Goal: Task Accomplishment & Management: Manage account settings

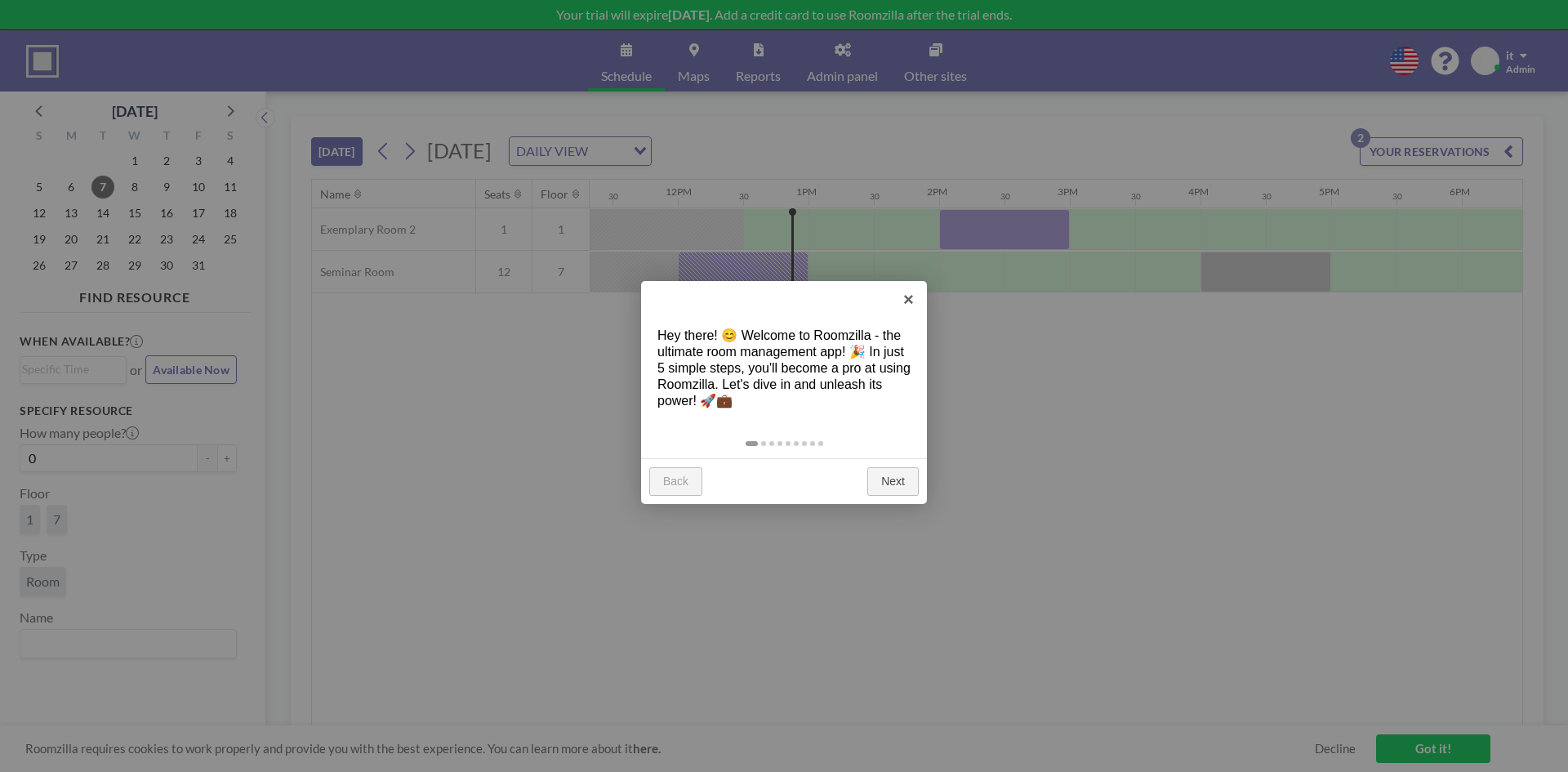
scroll to position [0, 1568]
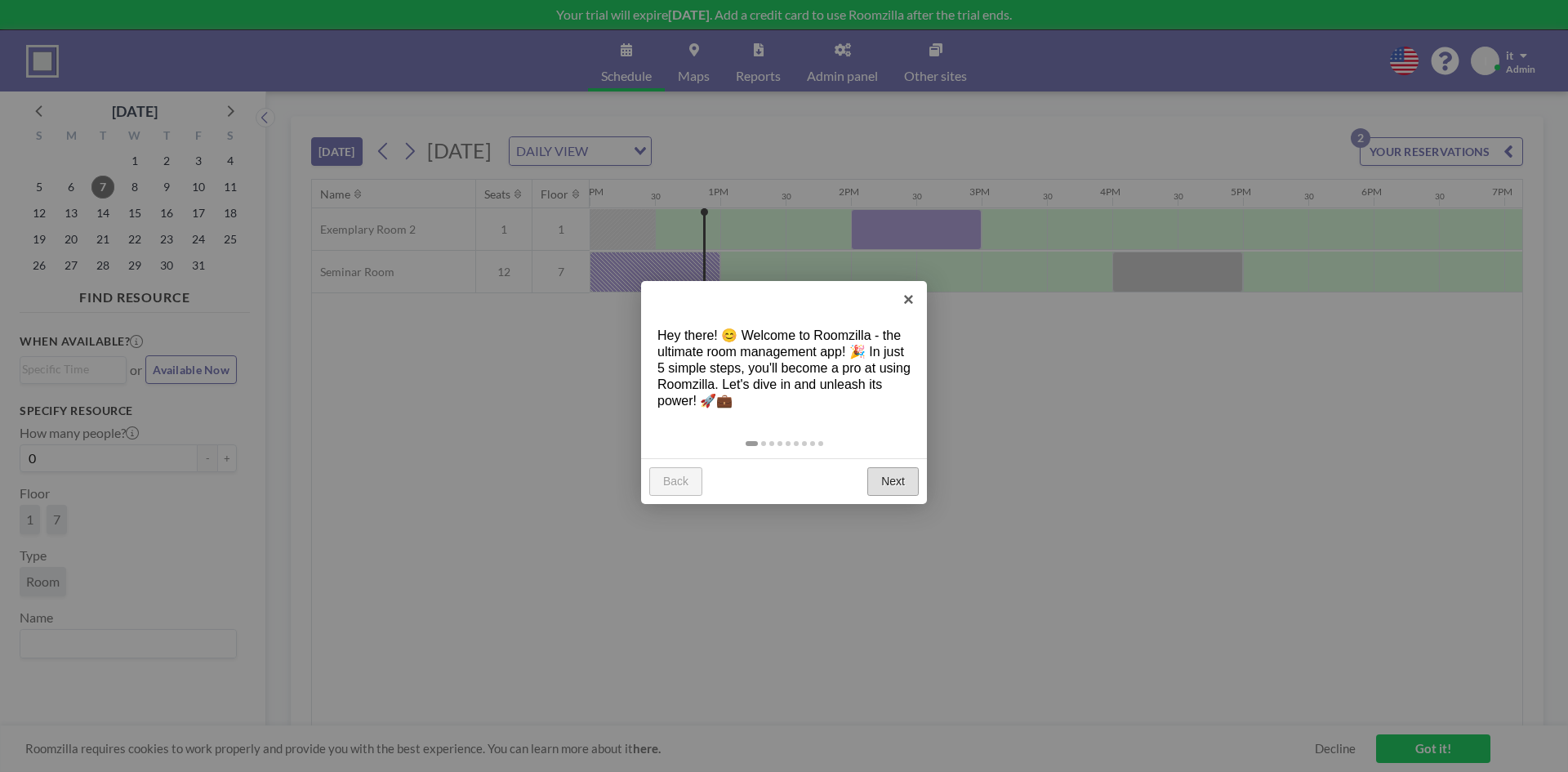
click at [886, 486] on link "Next" at bounding box center [893, 482] width 51 height 29
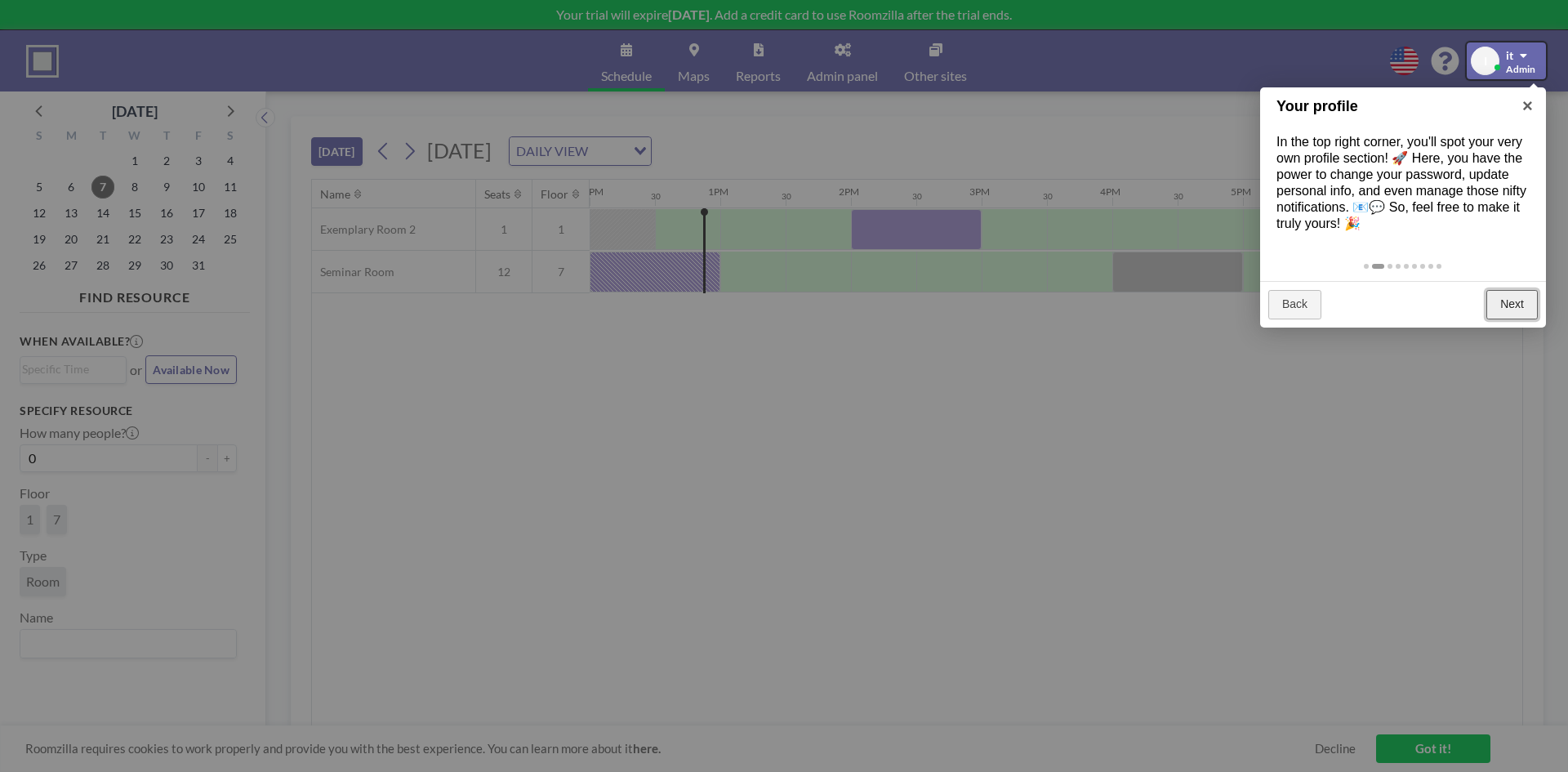
click at [1524, 292] on link "Next" at bounding box center [1512, 305] width 51 height 29
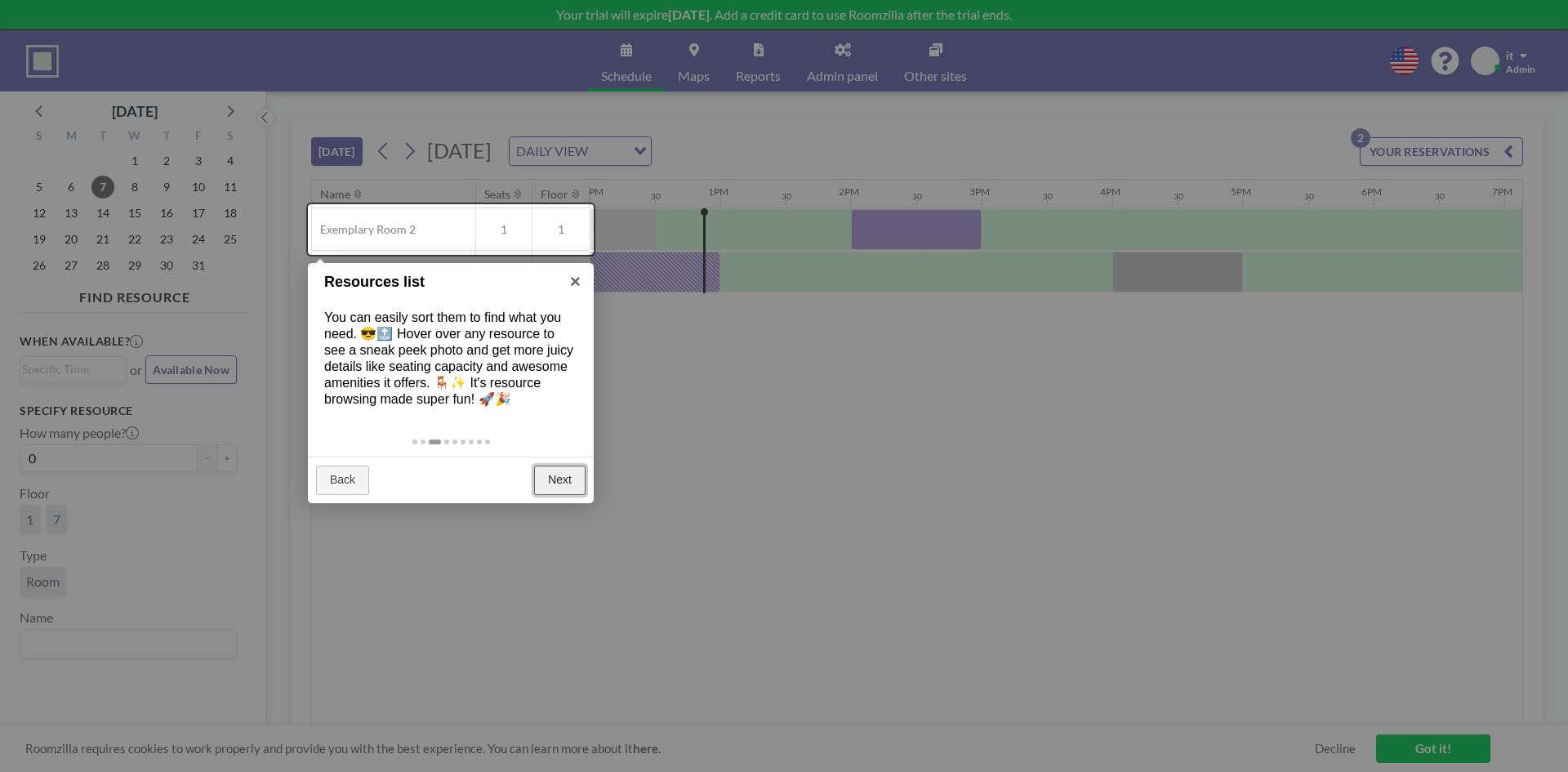
click at [557, 476] on link "Next" at bounding box center [560, 480] width 51 height 29
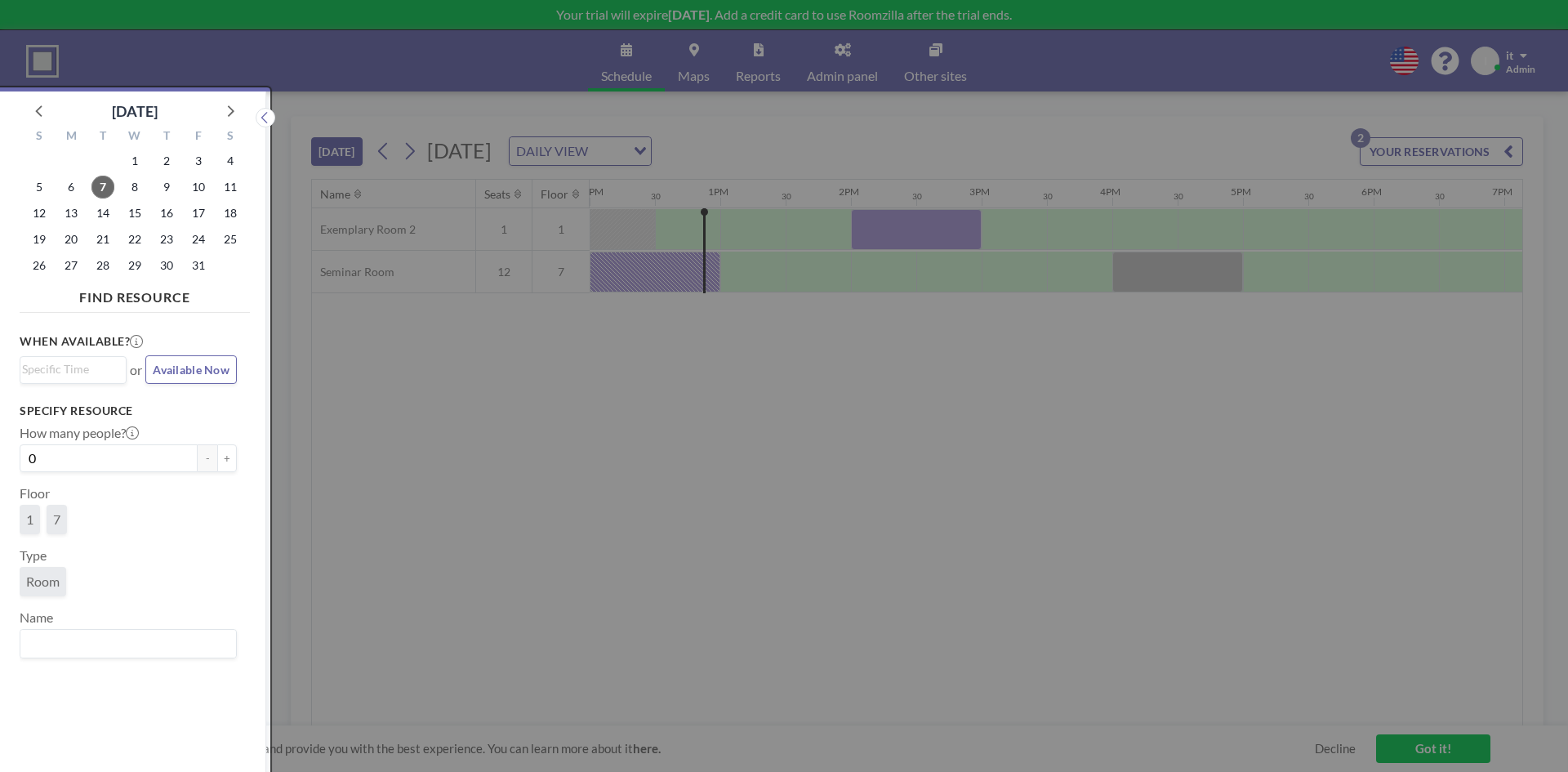
scroll to position [4, 0]
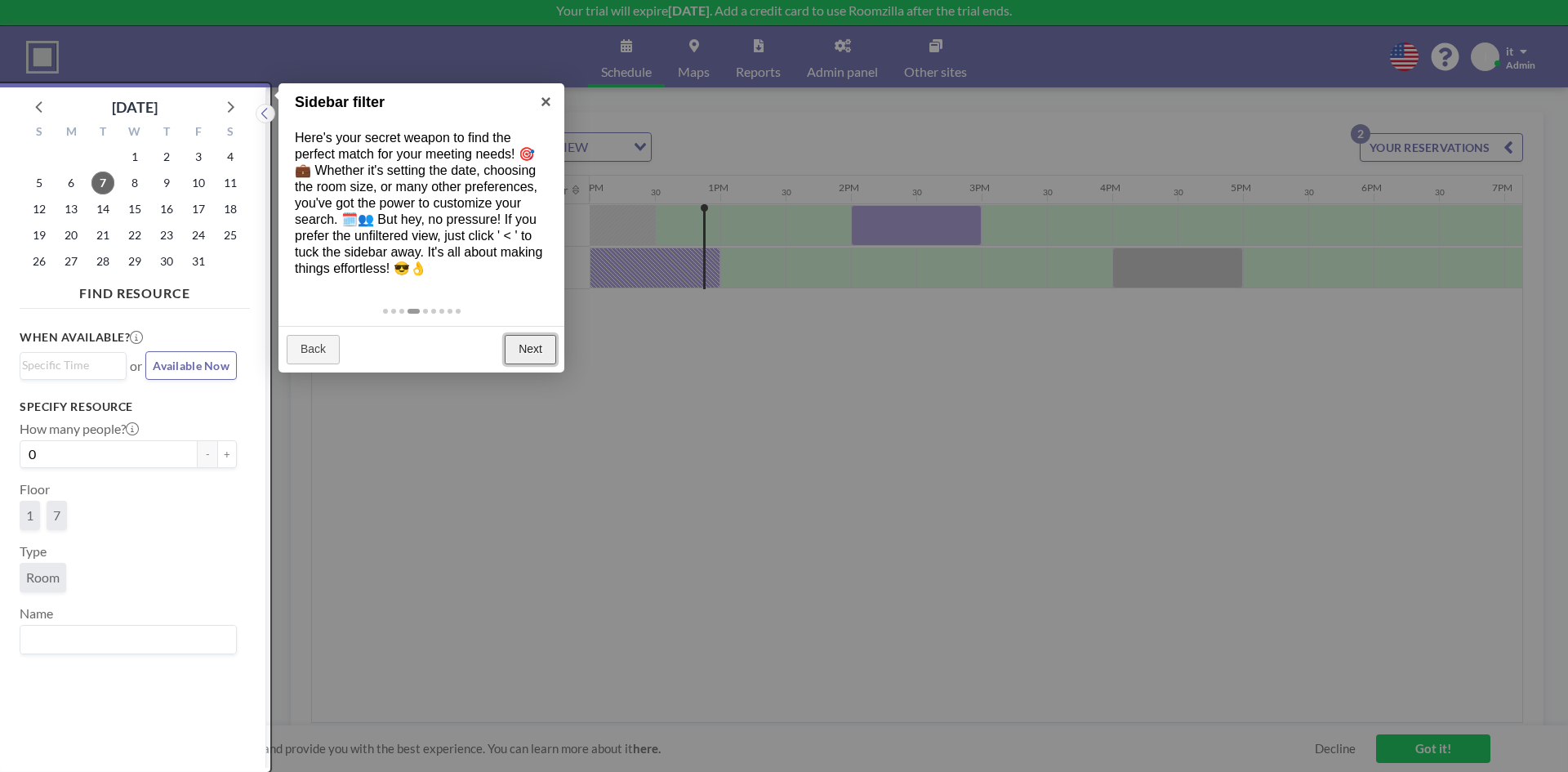
click at [516, 342] on link "Next" at bounding box center [530, 349] width 51 height 29
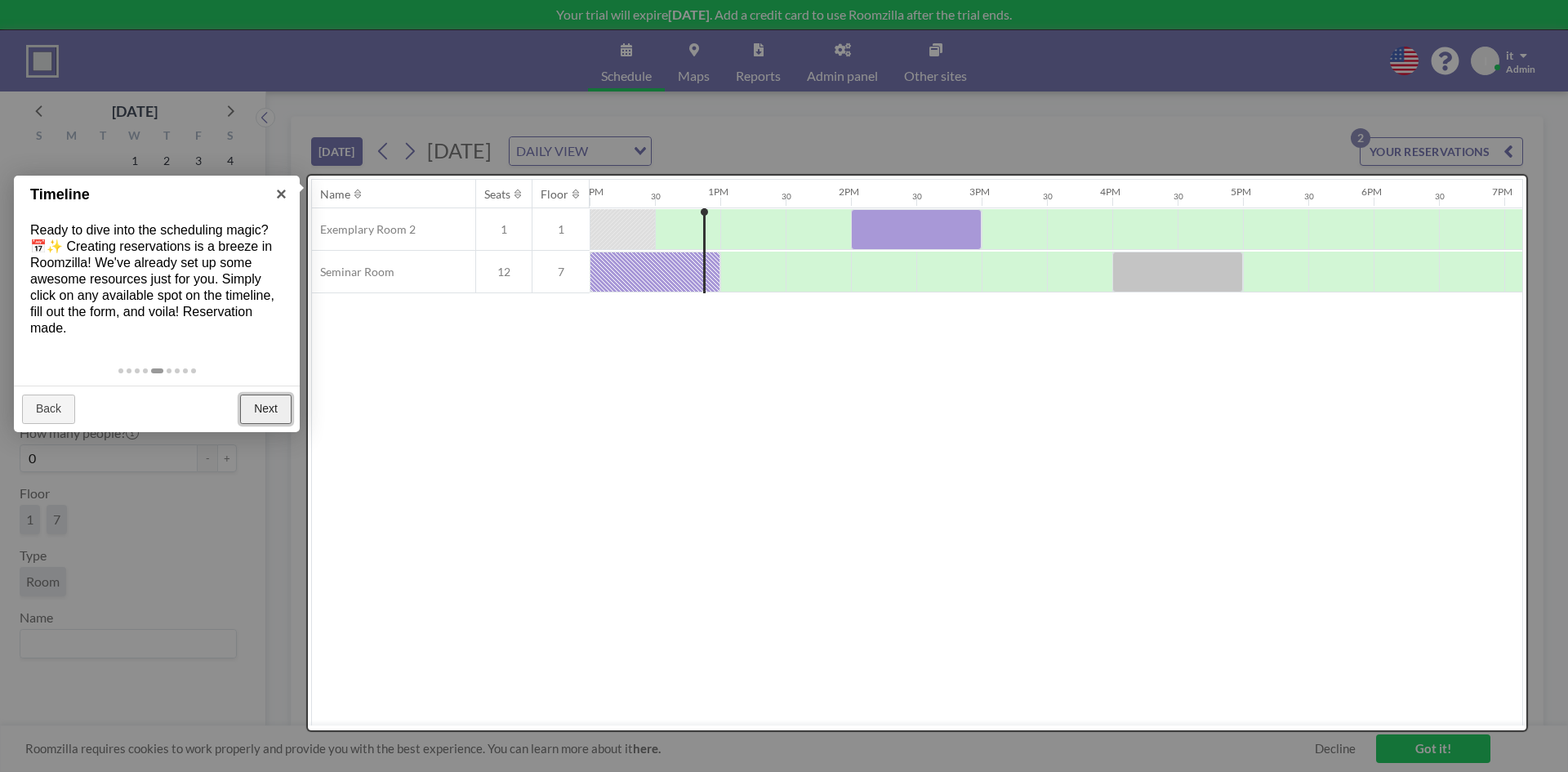
click at [255, 403] on link "Next" at bounding box center [266, 409] width 51 height 29
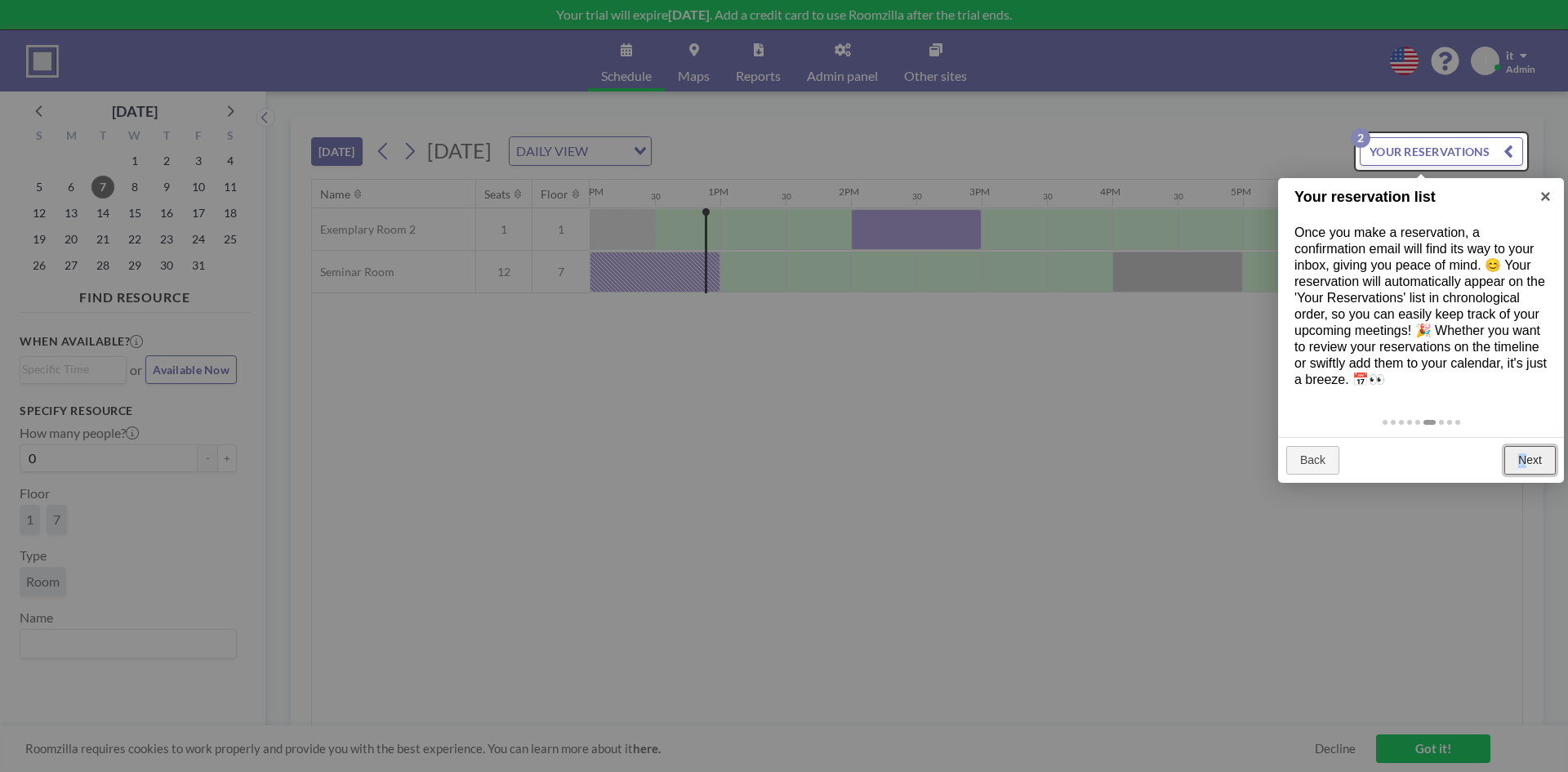
click at [1524, 453] on link "Next" at bounding box center [1530, 460] width 51 height 29
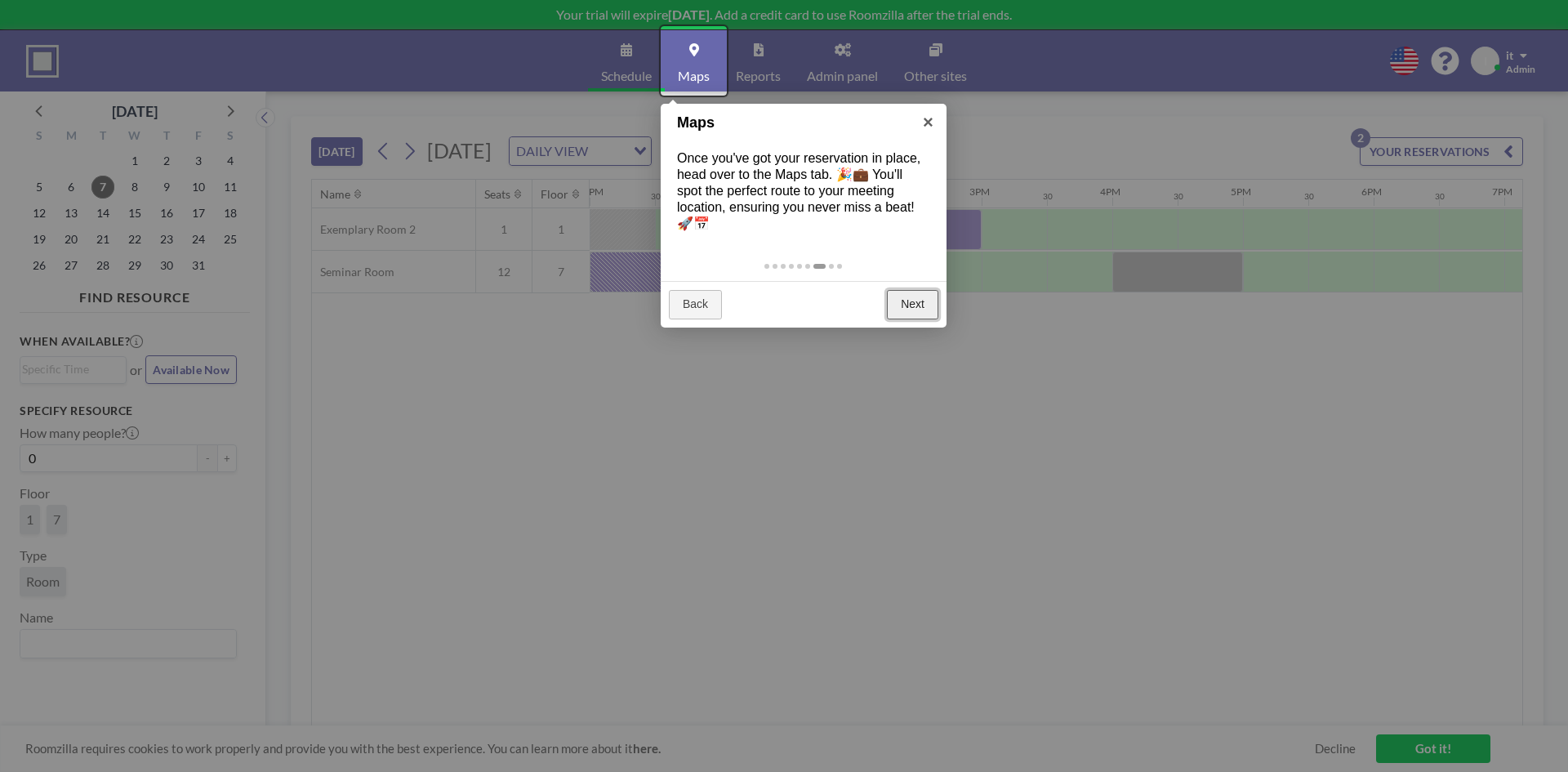
click at [904, 307] on link "Next" at bounding box center [913, 305] width 51 height 29
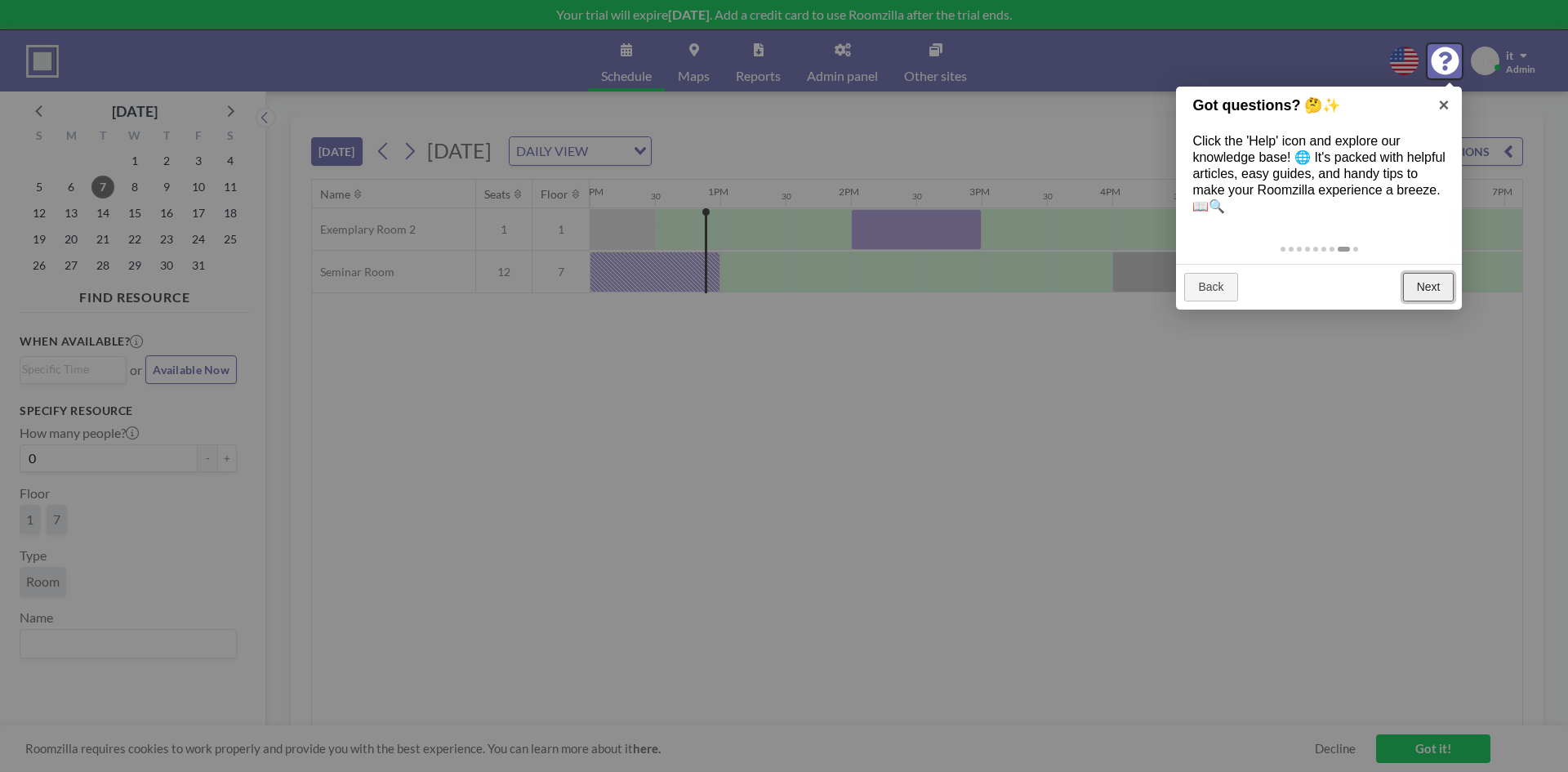
click at [1445, 290] on link "Next" at bounding box center [1429, 287] width 51 height 29
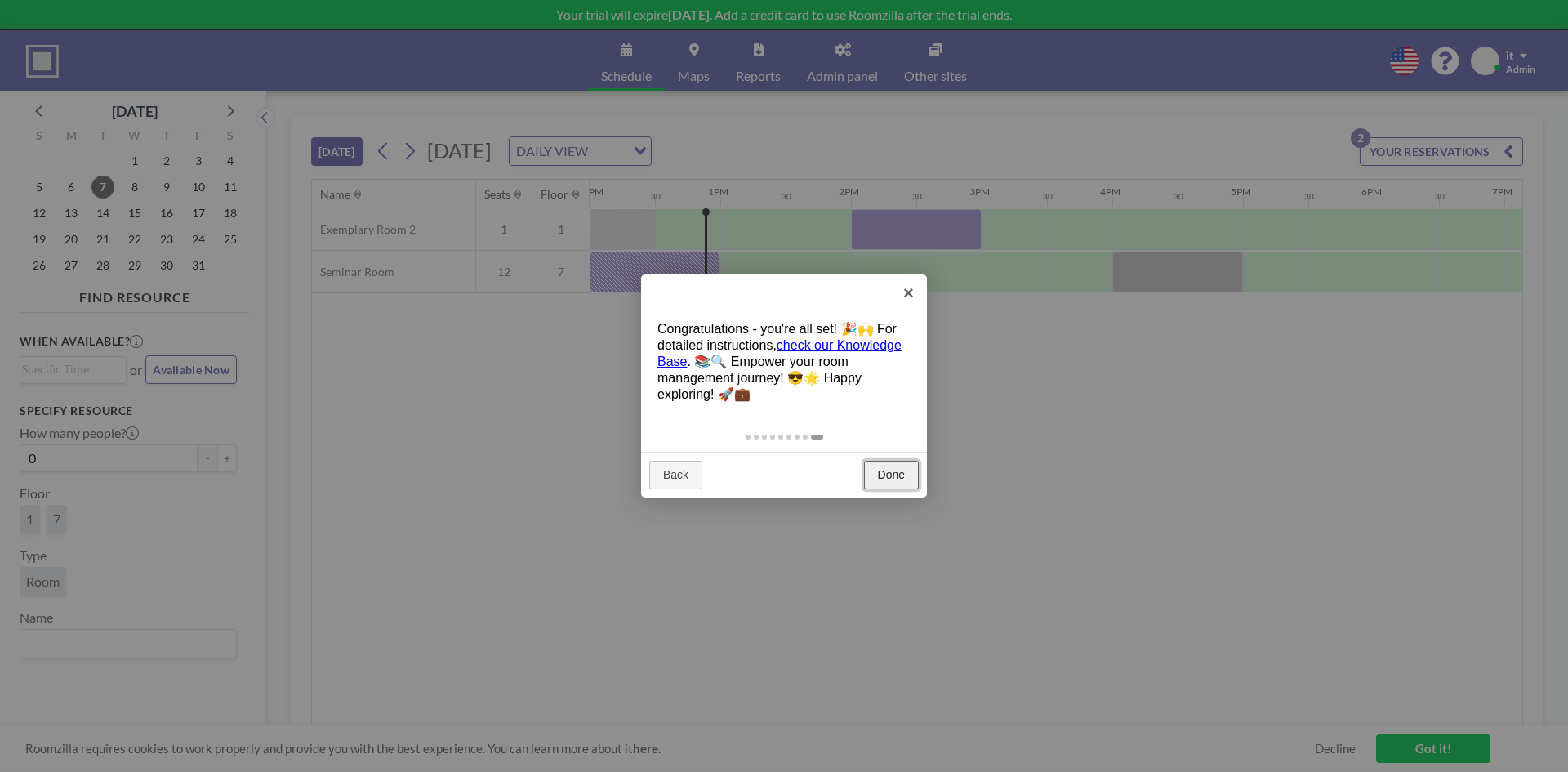
click at [879, 474] on link "Done" at bounding box center [892, 475] width 55 height 29
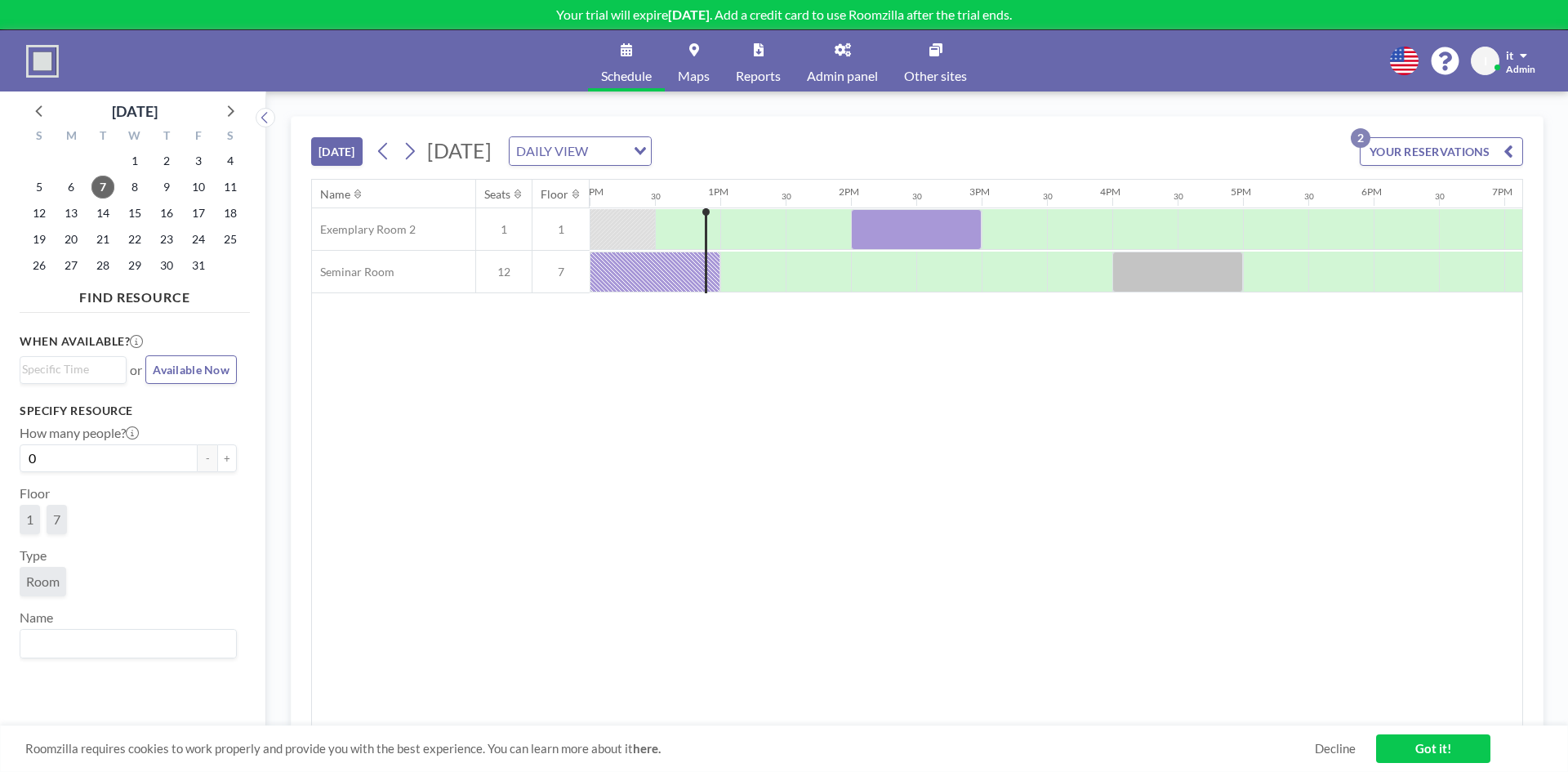
click at [1469, 12] on p "Your trial will expire in 14 days . Add a credit card to use Roomzilla after th…" at bounding box center [784, 15] width 1568 height 16
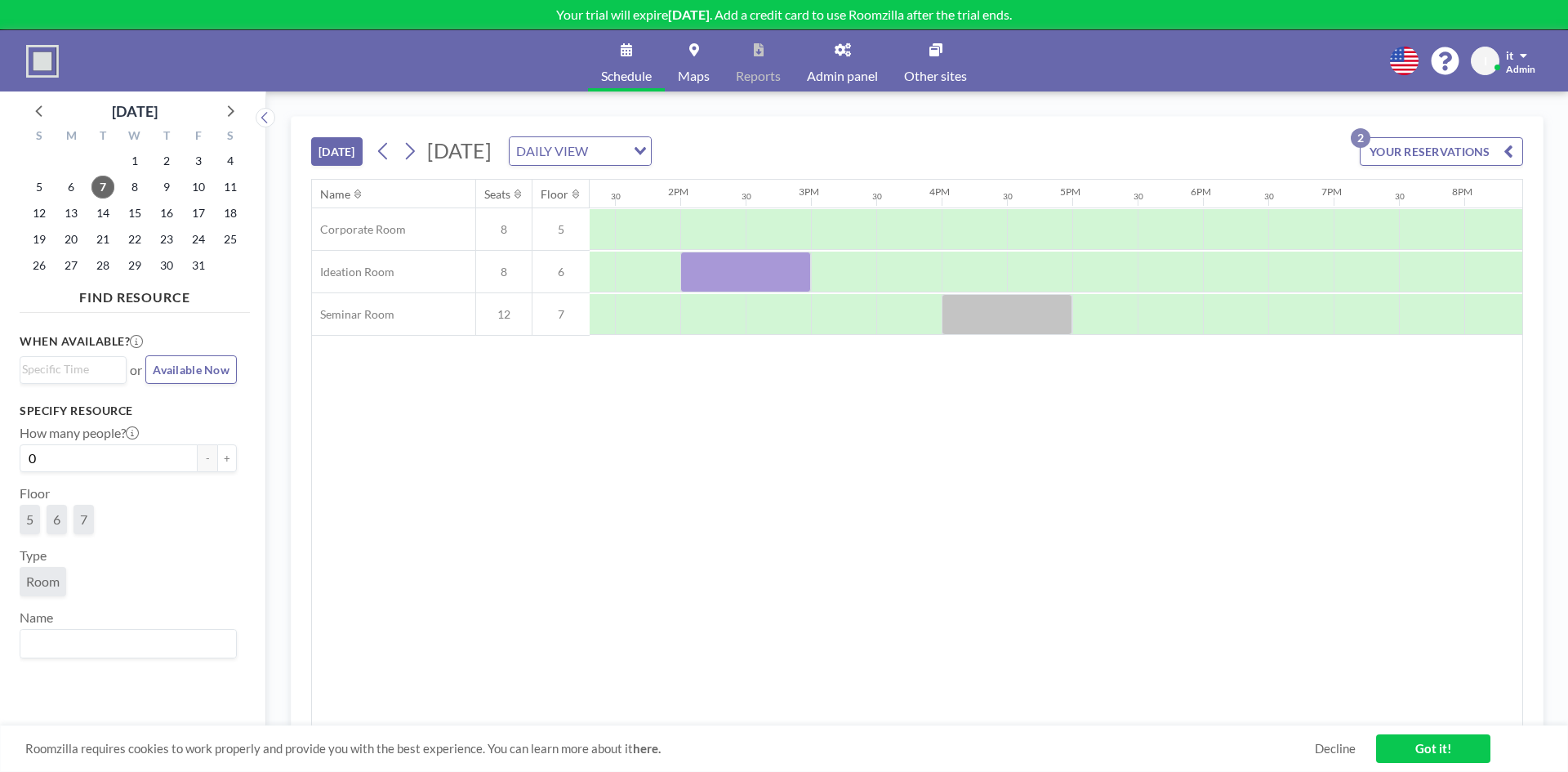
drag, startPoint x: 664, startPoint y: 413, endPoint x: 736, endPoint y: 403, distance: 72.7
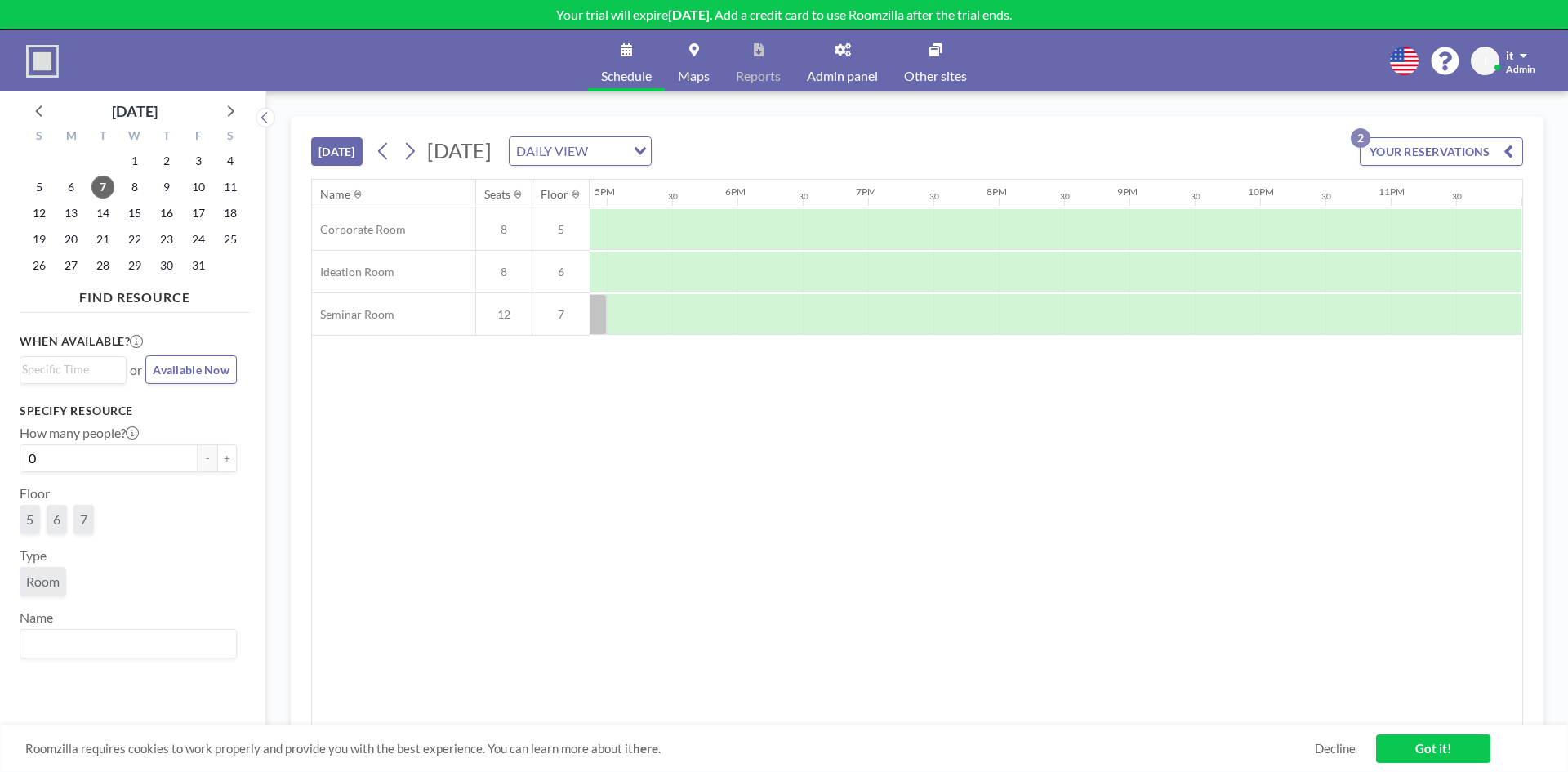
drag, startPoint x: 746, startPoint y: 407, endPoint x: 920, endPoint y: 406, distance: 174.0
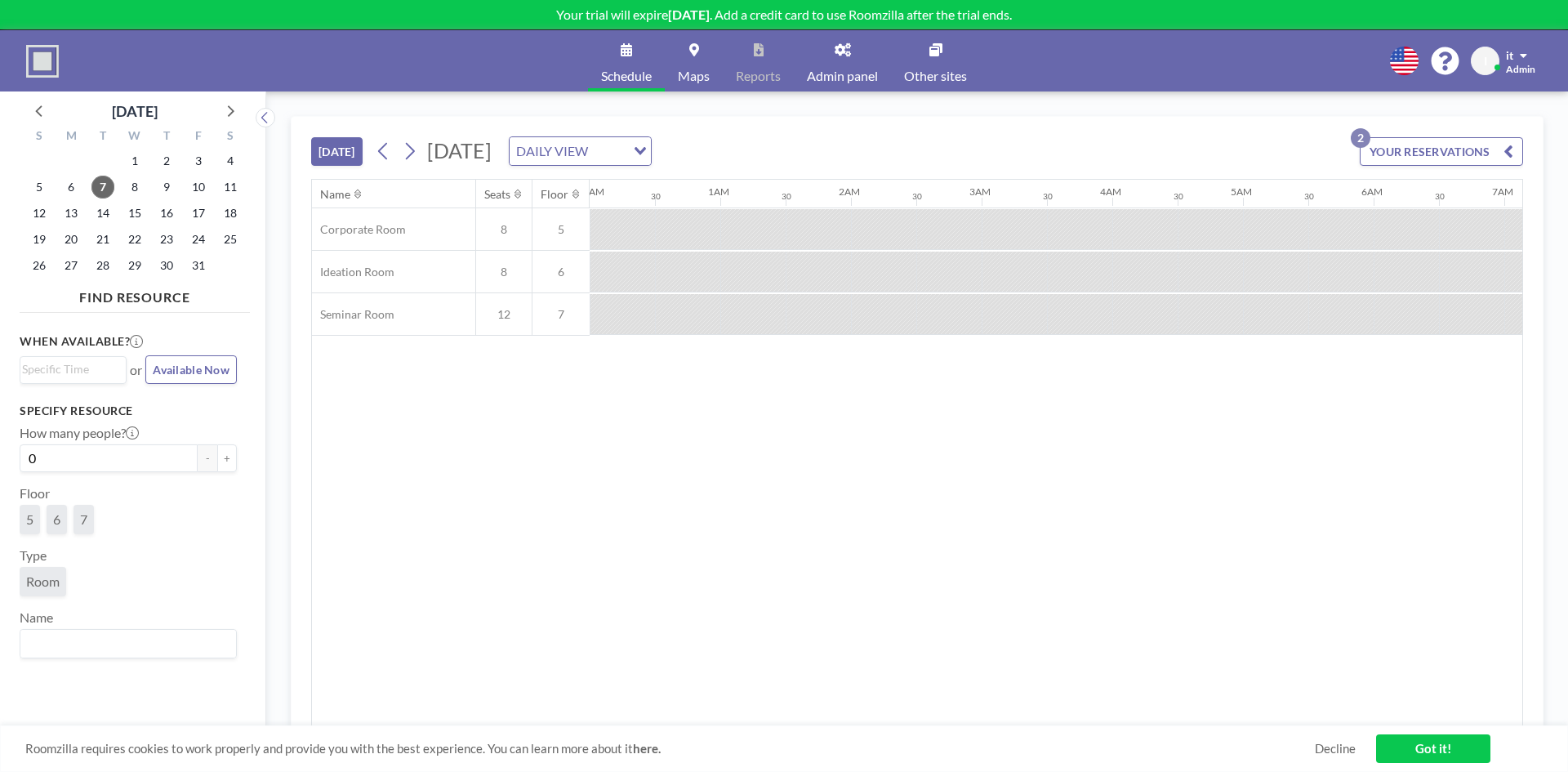
drag, startPoint x: 924, startPoint y: 406, endPoint x: 643, endPoint y: 398, distance: 281.1
drag, startPoint x: 666, startPoint y: 398, endPoint x: 768, endPoint y: 393, distance: 102.1
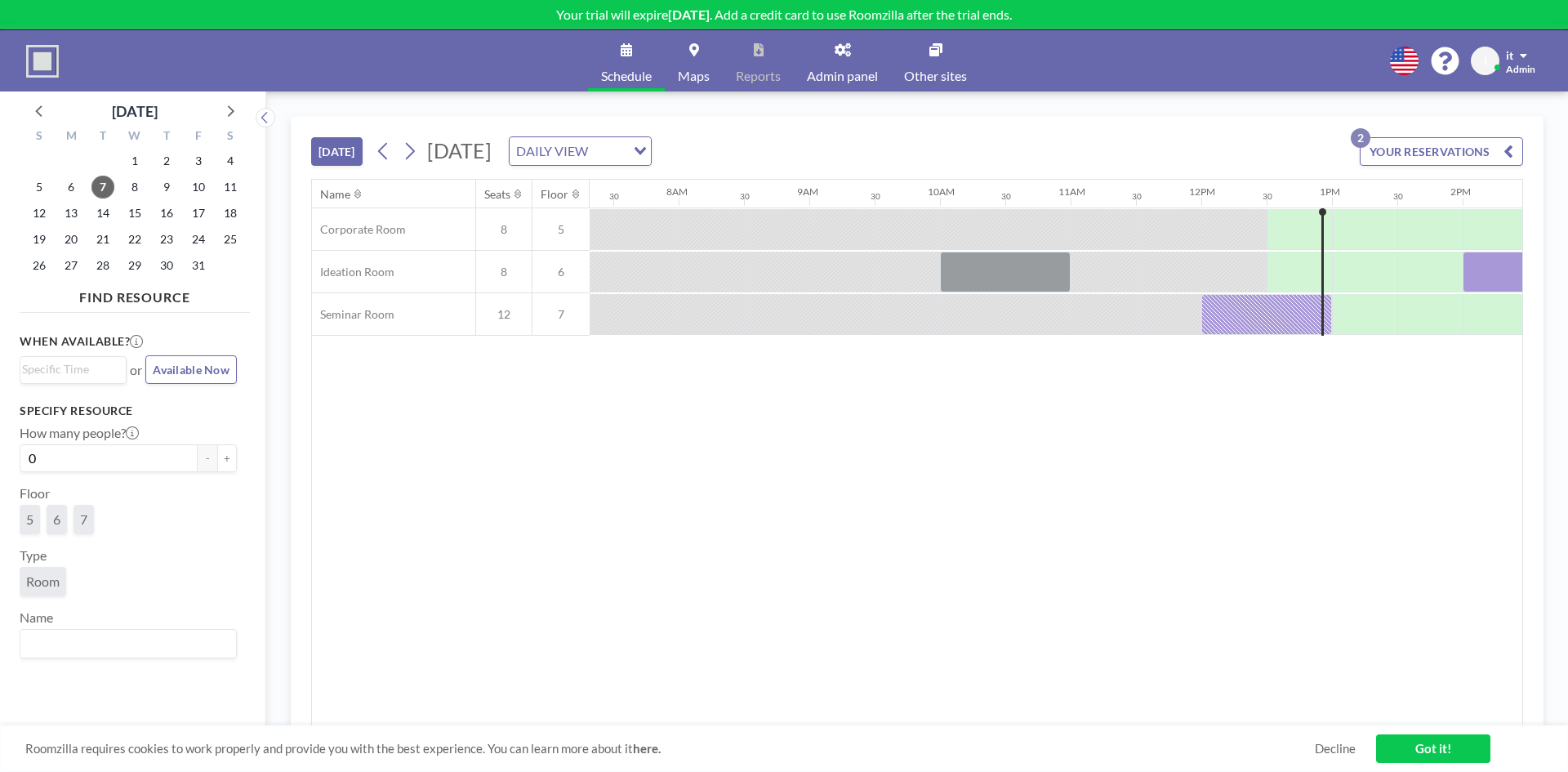
drag, startPoint x: 768, startPoint y: 393, endPoint x: 891, endPoint y: 383, distance: 123.4
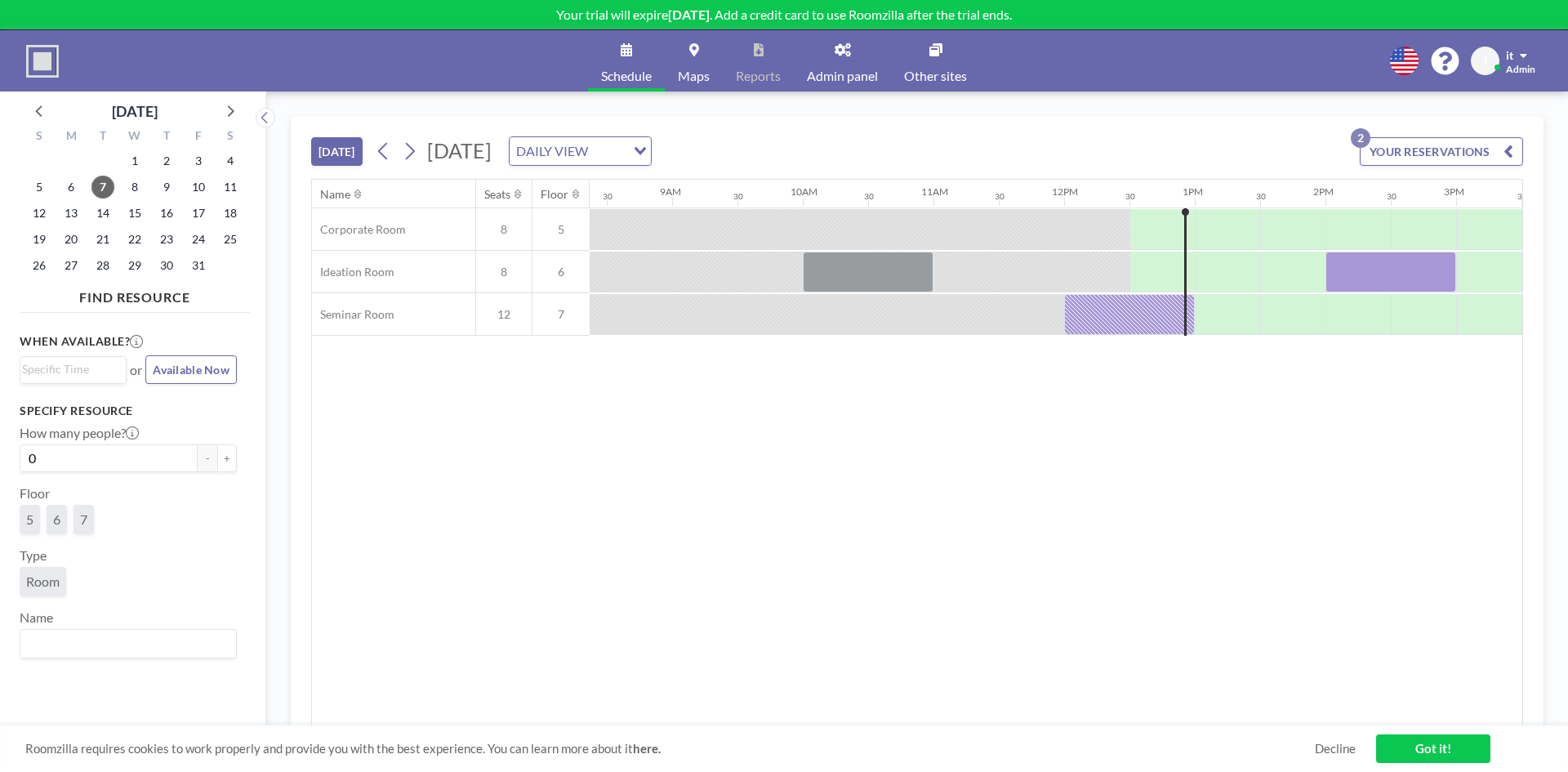
drag, startPoint x: 891, startPoint y: 383, endPoint x: 989, endPoint y: 377, distance: 98.2
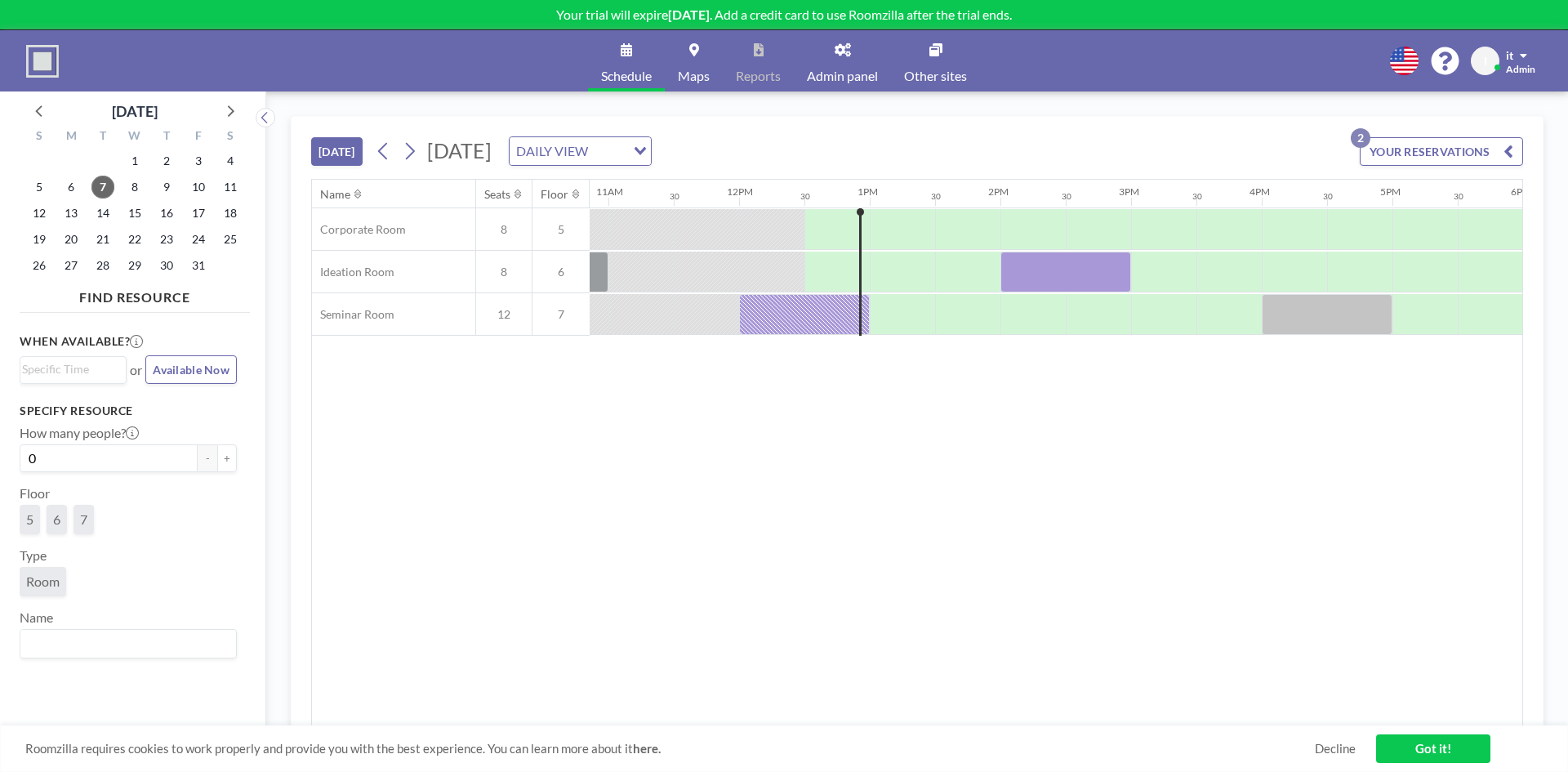
drag, startPoint x: 989, startPoint y: 377, endPoint x: 1106, endPoint y: 368, distance: 117.3
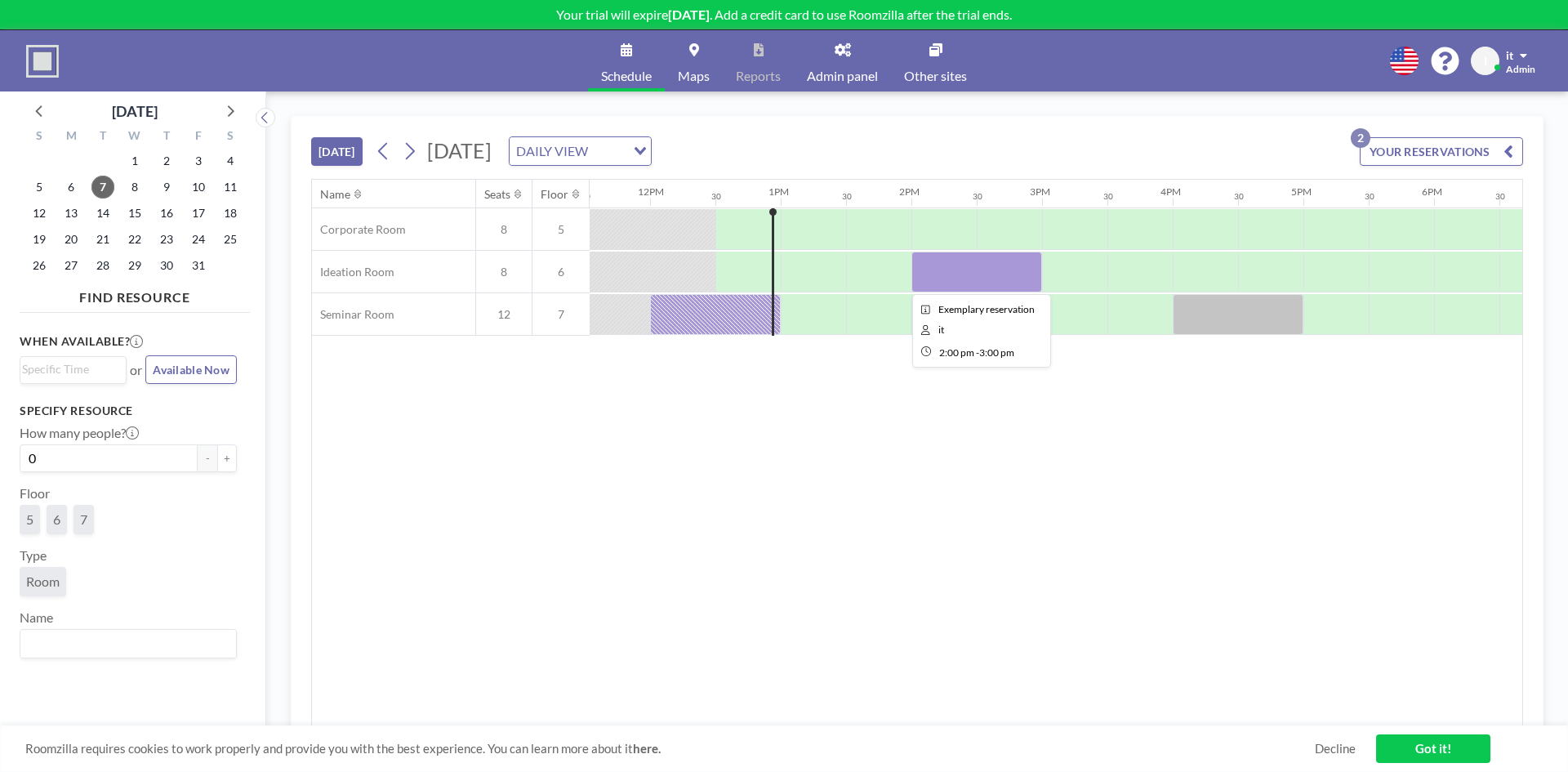
click at [1004, 272] on div at bounding box center [976, 272] width 131 height 41
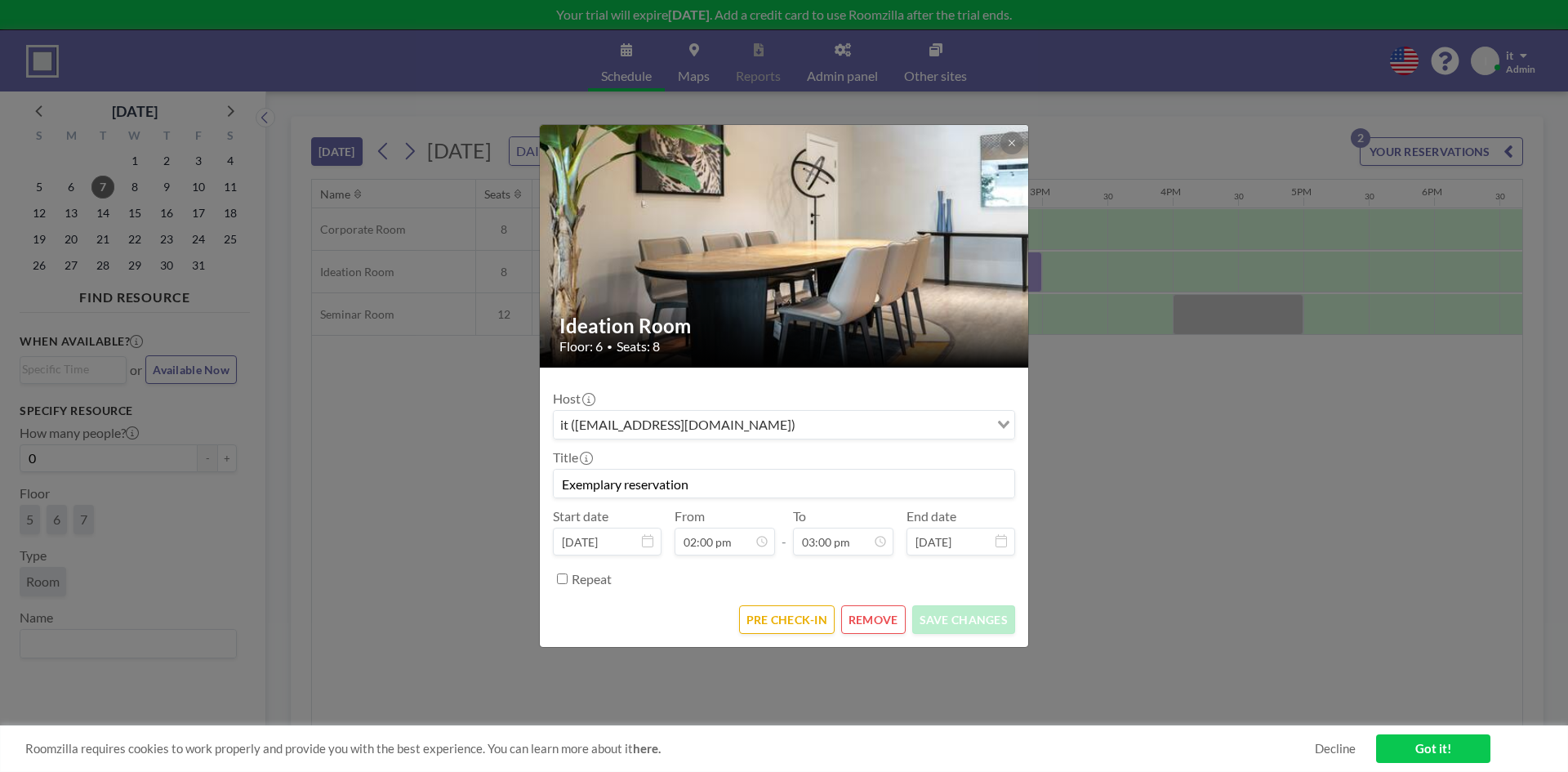
click at [858, 618] on button "REMOVE" at bounding box center [874, 619] width 65 height 28
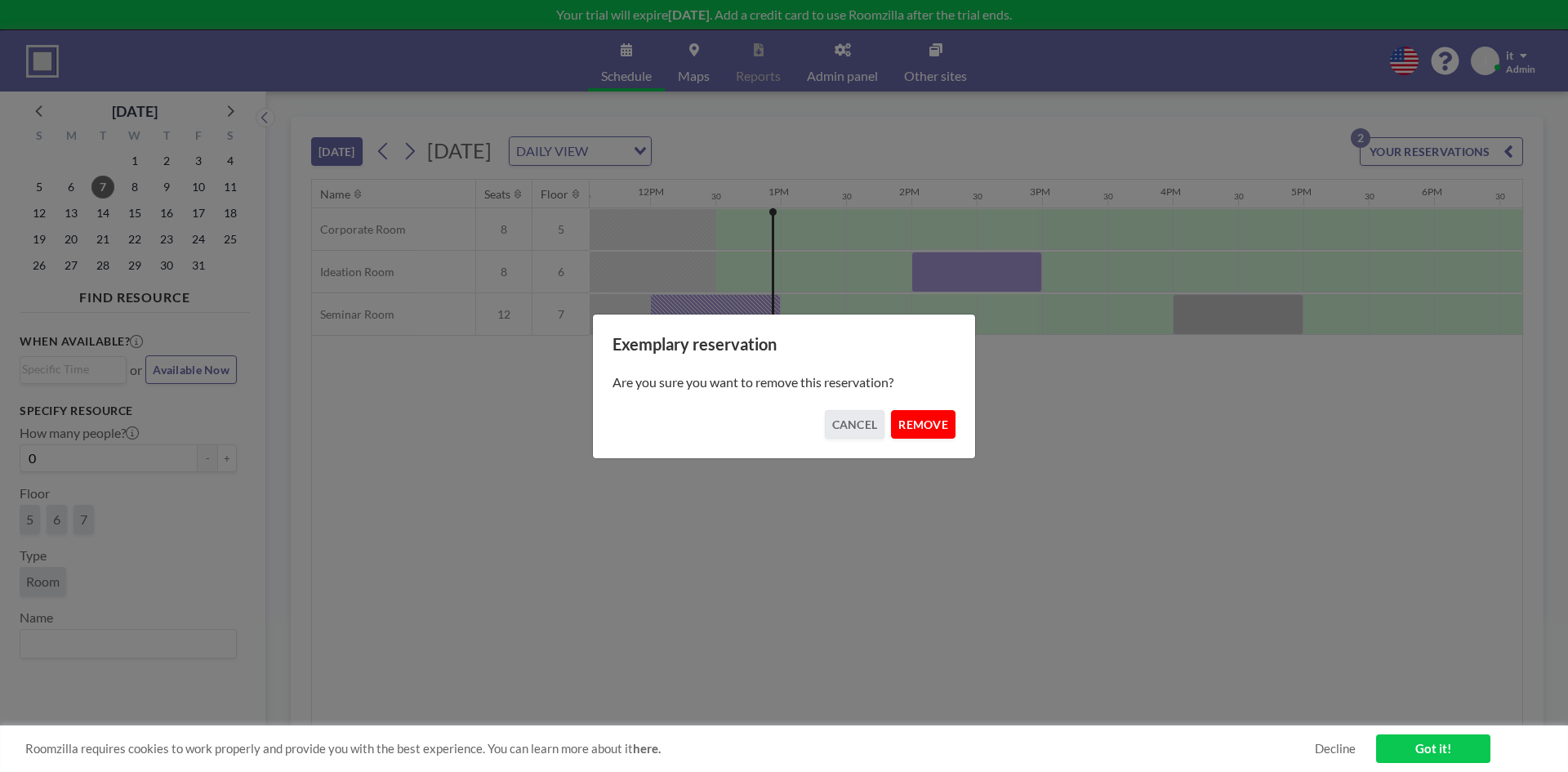
click at [936, 422] on button "REMOVE" at bounding box center [923, 424] width 65 height 28
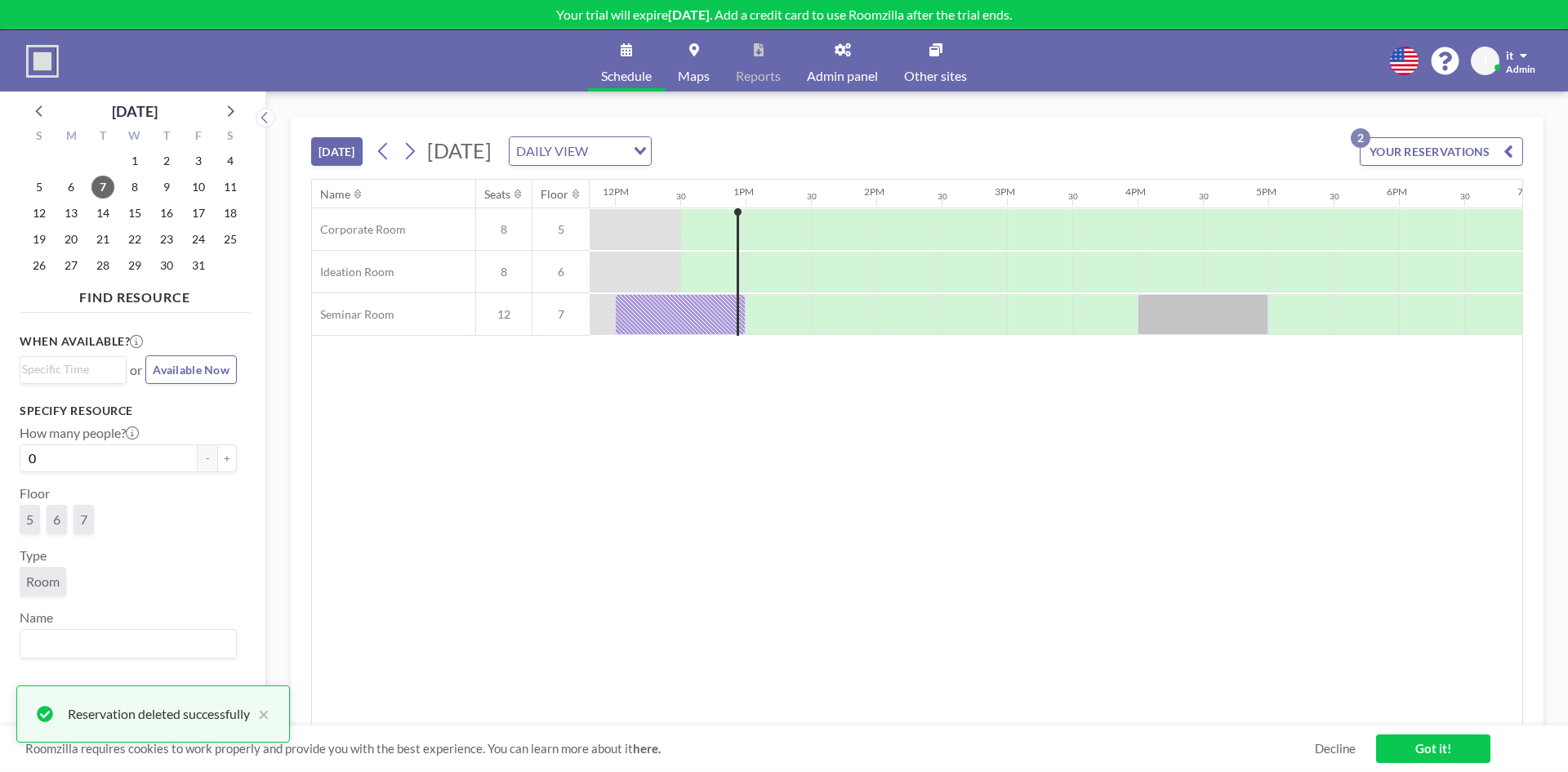
drag, startPoint x: 513, startPoint y: 432, endPoint x: 553, endPoint y: 433, distance: 40.0
click at [95, 447] on input "0" at bounding box center [108, 458] width 178 height 28
click at [629, 459] on div "Name Seats Floor 12AM 30 1AM 30 2AM 30 3AM 30 4AM 30 5AM 30 6AM 30 7AM 30 8AM 3…" at bounding box center [916, 453] width 1210 height 547
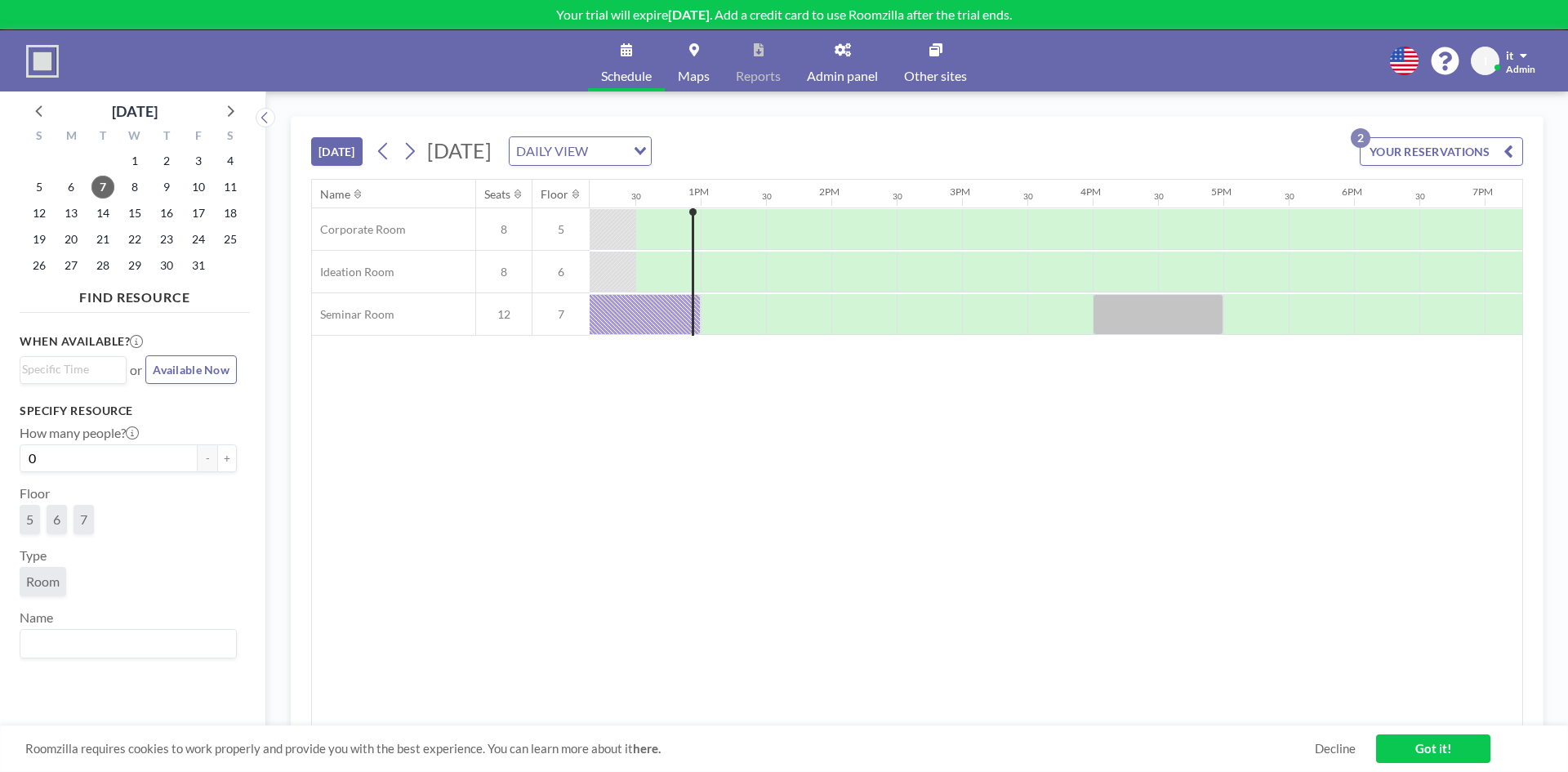
scroll to position [0, 1698]
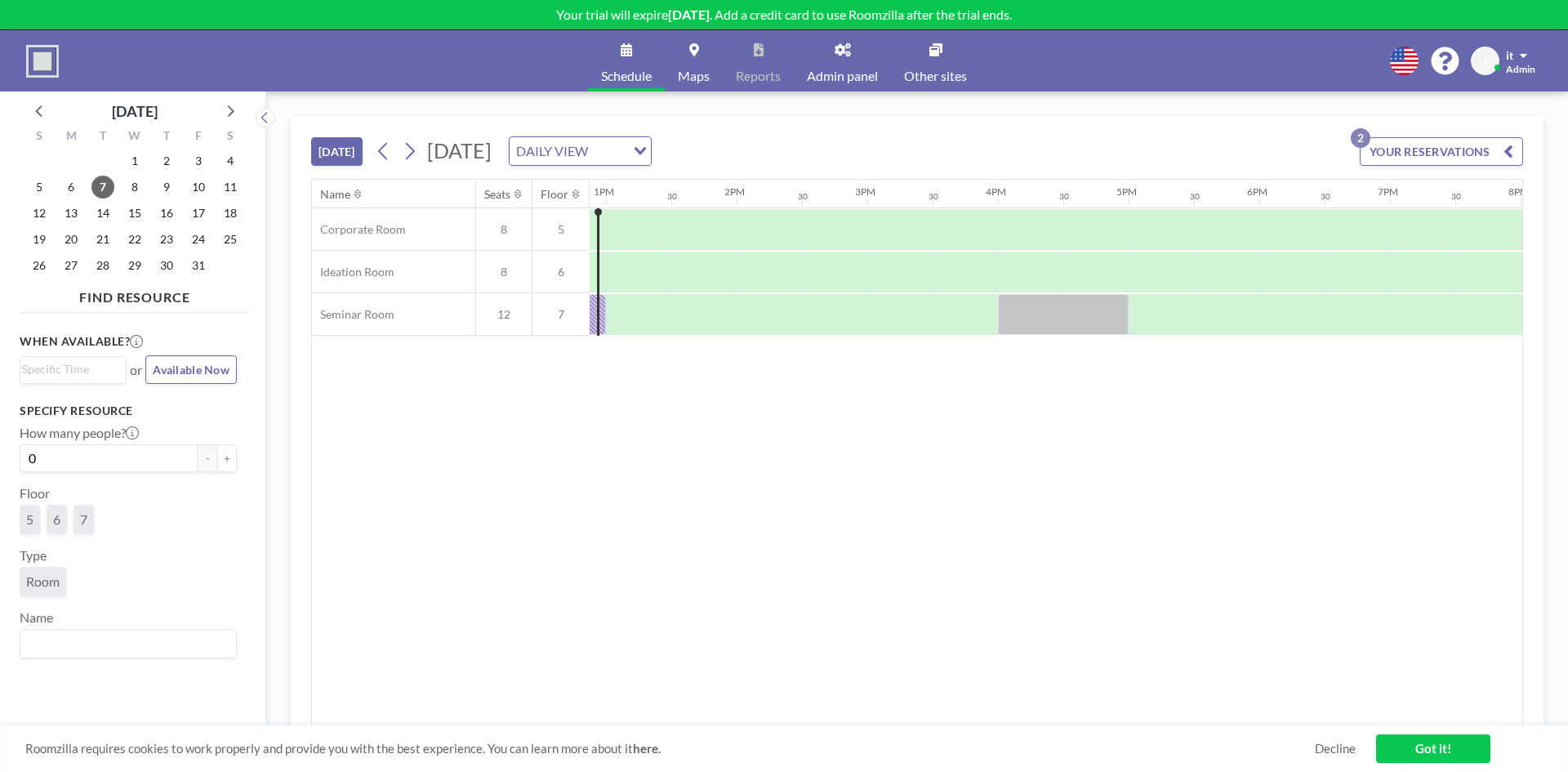
drag, startPoint x: 604, startPoint y: 391, endPoint x: 691, endPoint y: 398, distance: 87.3
click at [1009, 319] on div at bounding box center [1049, 314] width 131 height 41
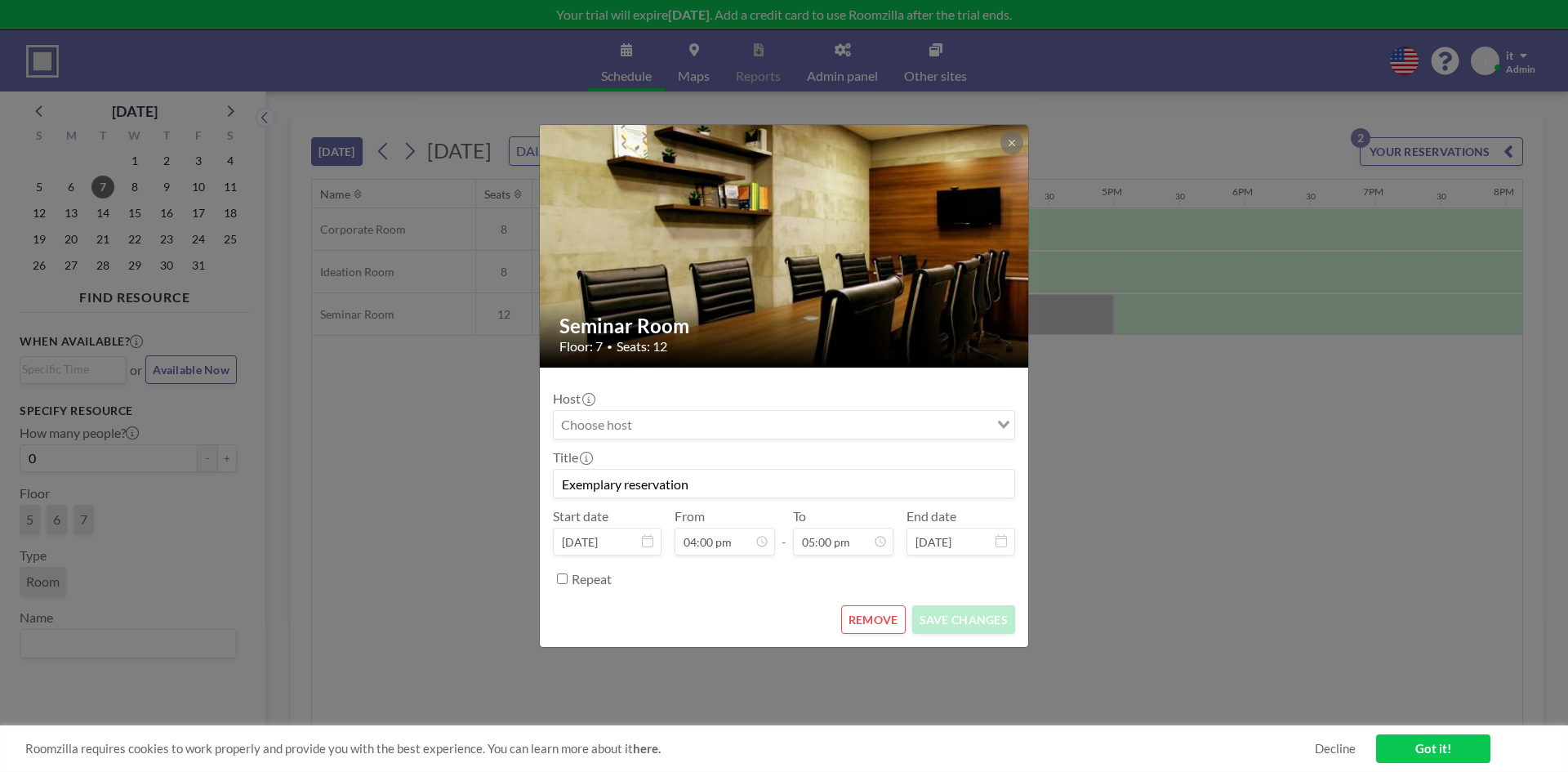
scroll to position [988, 0]
click at [875, 610] on button "REMOVE" at bounding box center [874, 619] width 65 height 28
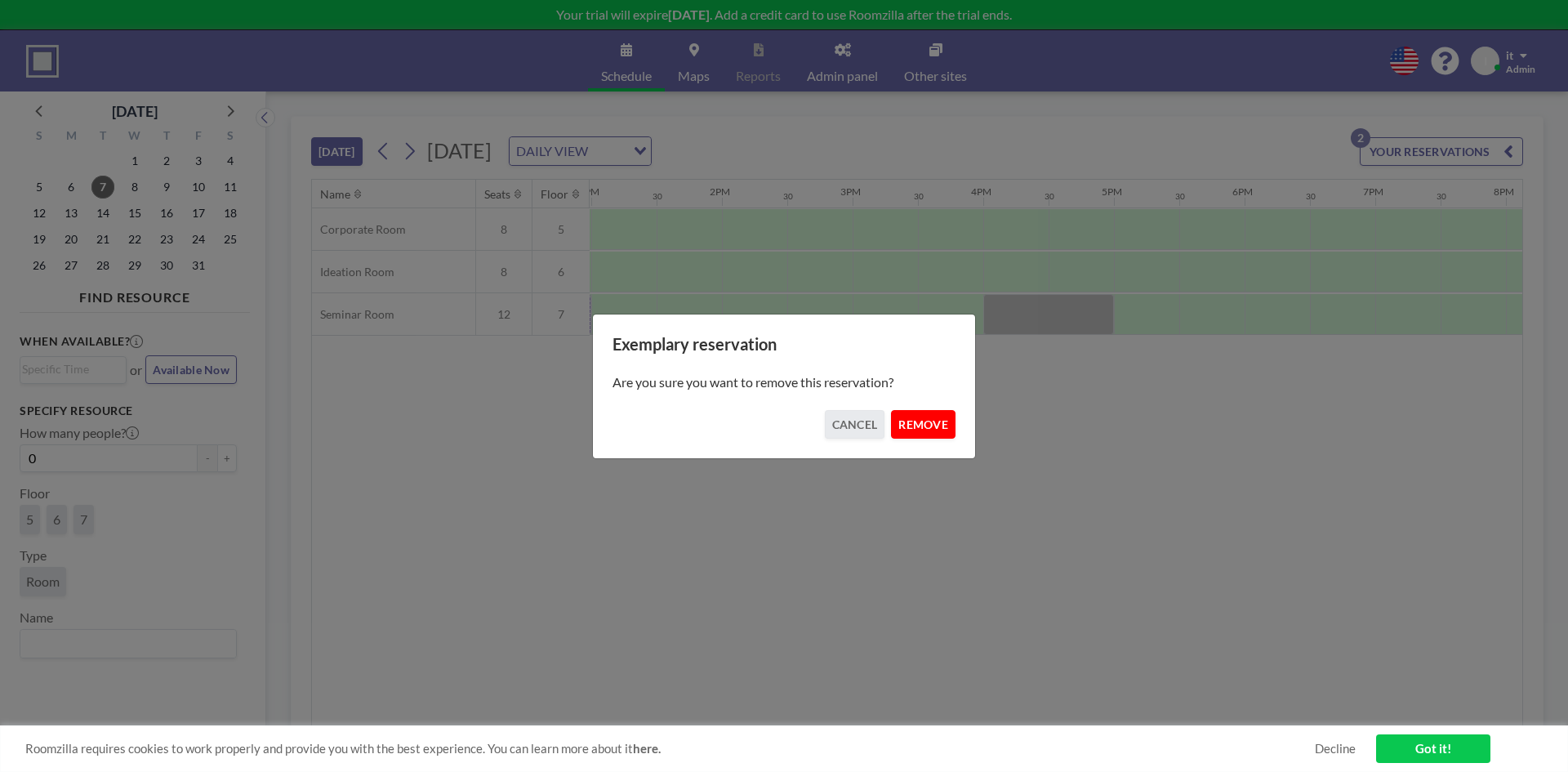
click at [914, 413] on button "REMOVE" at bounding box center [923, 424] width 65 height 28
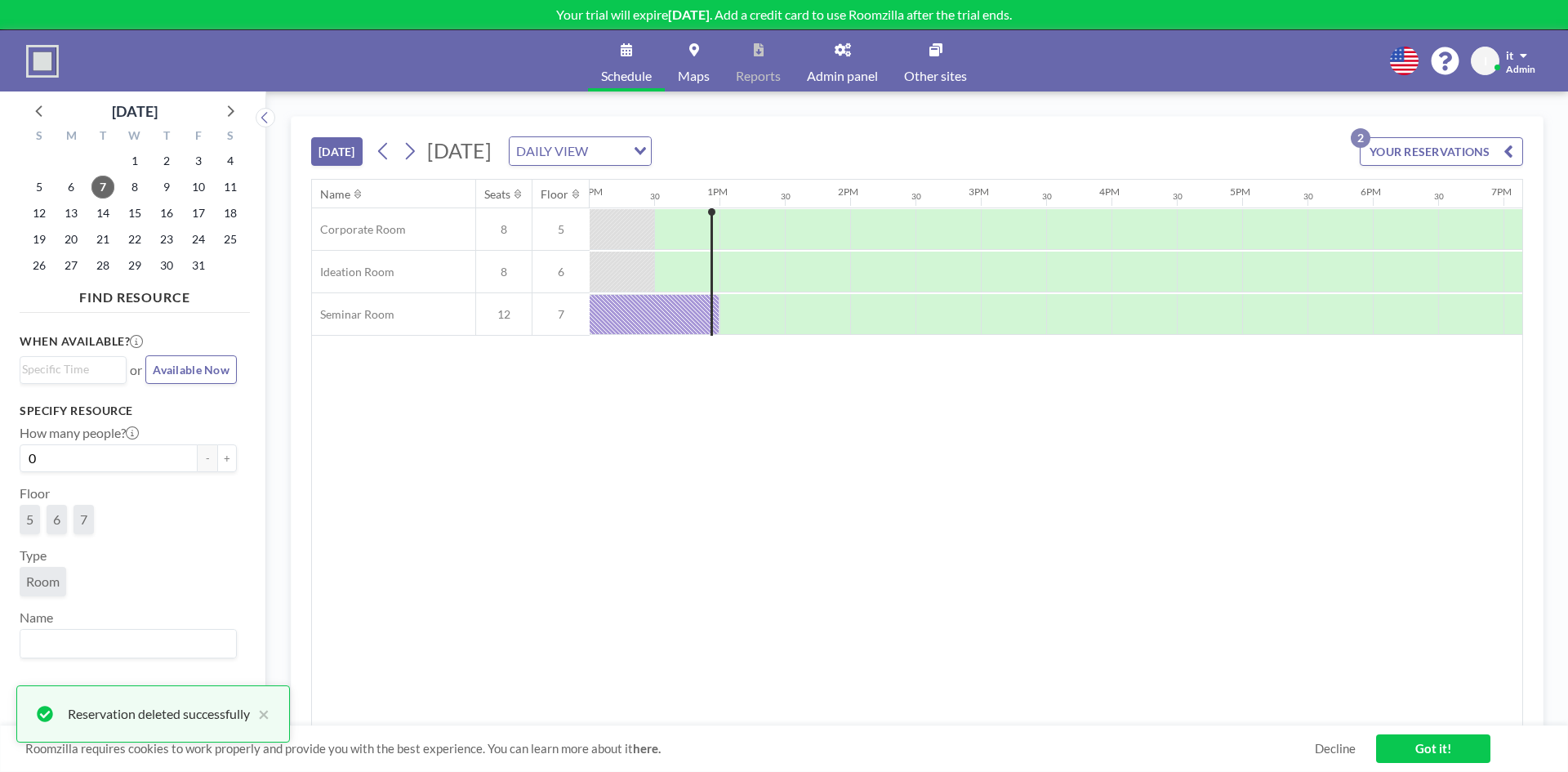
drag, startPoint x: 862, startPoint y: 448, endPoint x: 809, endPoint y: 454, distance: 53.3
drag, startPoint x: 809, startPoint y: 454, endPoint x: 843, endPoint y: 453, distance: 34.0
click at [788, 132] on div "[DATE] [DATE] DAILY VIEW Loading... YOUR RESERVATIONS 2" at bounding box center [916, 148] width 1212 height 62
click at [624, 145] on input "Search for option" at bounding box center [608, 151] width 31 height 21
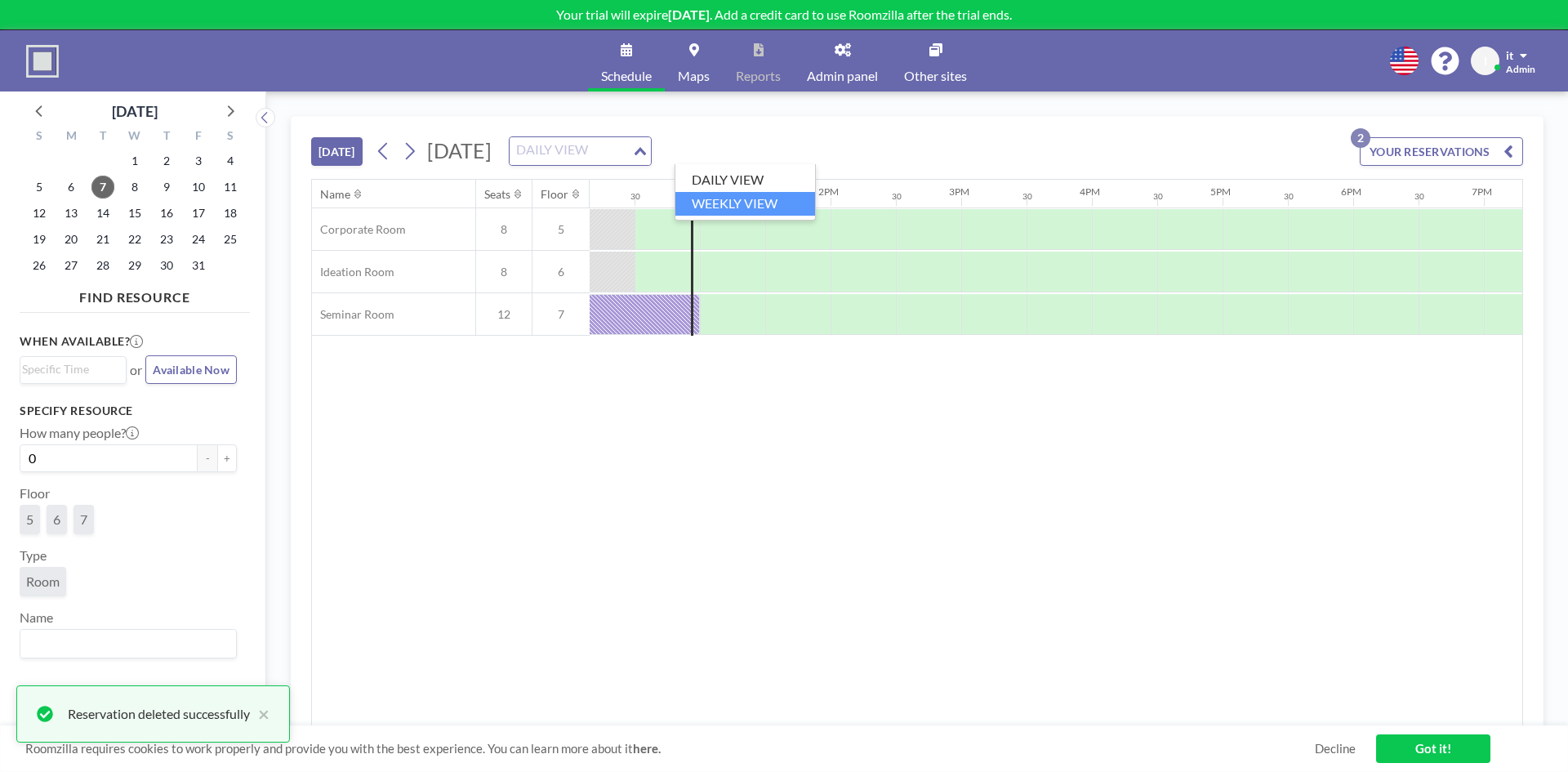
click at [764, 196] on li "WEEKLY VIEW" at bounding box center [746, 204] width 140 height 24
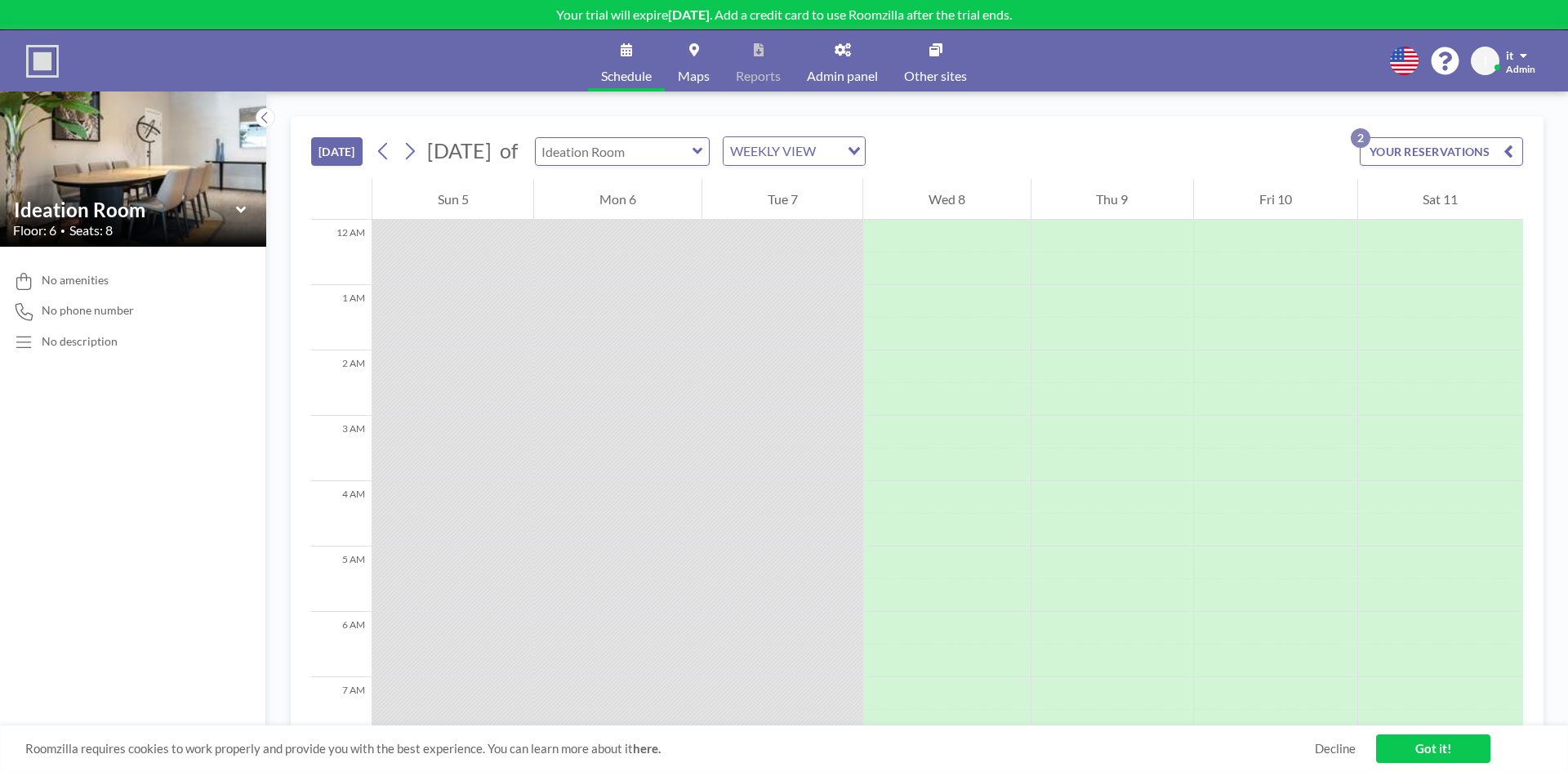
click at [693, 155] on input "text" at bounding box center [614, 152] width 157 height 27
type input "Ideation Room"
click at [834, 144] on div "WEEKLY VIEW" at bounding box center [784, 149] width 122 height 25
click at [841, 180] on li "DAILY VIEW" at bounding box center [856, 180] width 140 height 24
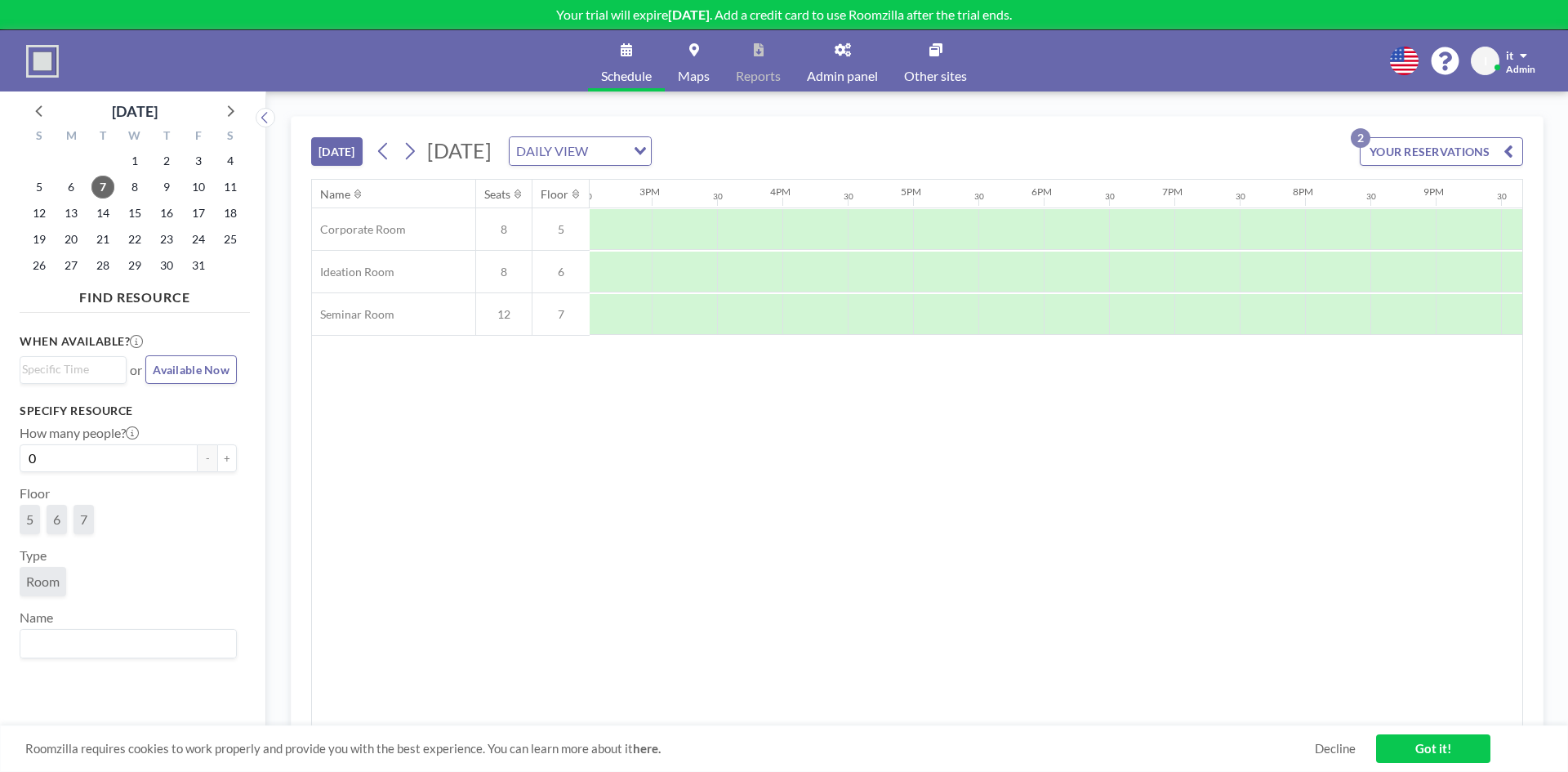
drag, startPoint x: 800, startPoint y: 487, endPoint x: 890, endPoint y: 471, distance: 91.4
drag, startPoint x: 704, startPoint y: 427, endPoint x: 872, endPoint y: 429, distance: 168.0
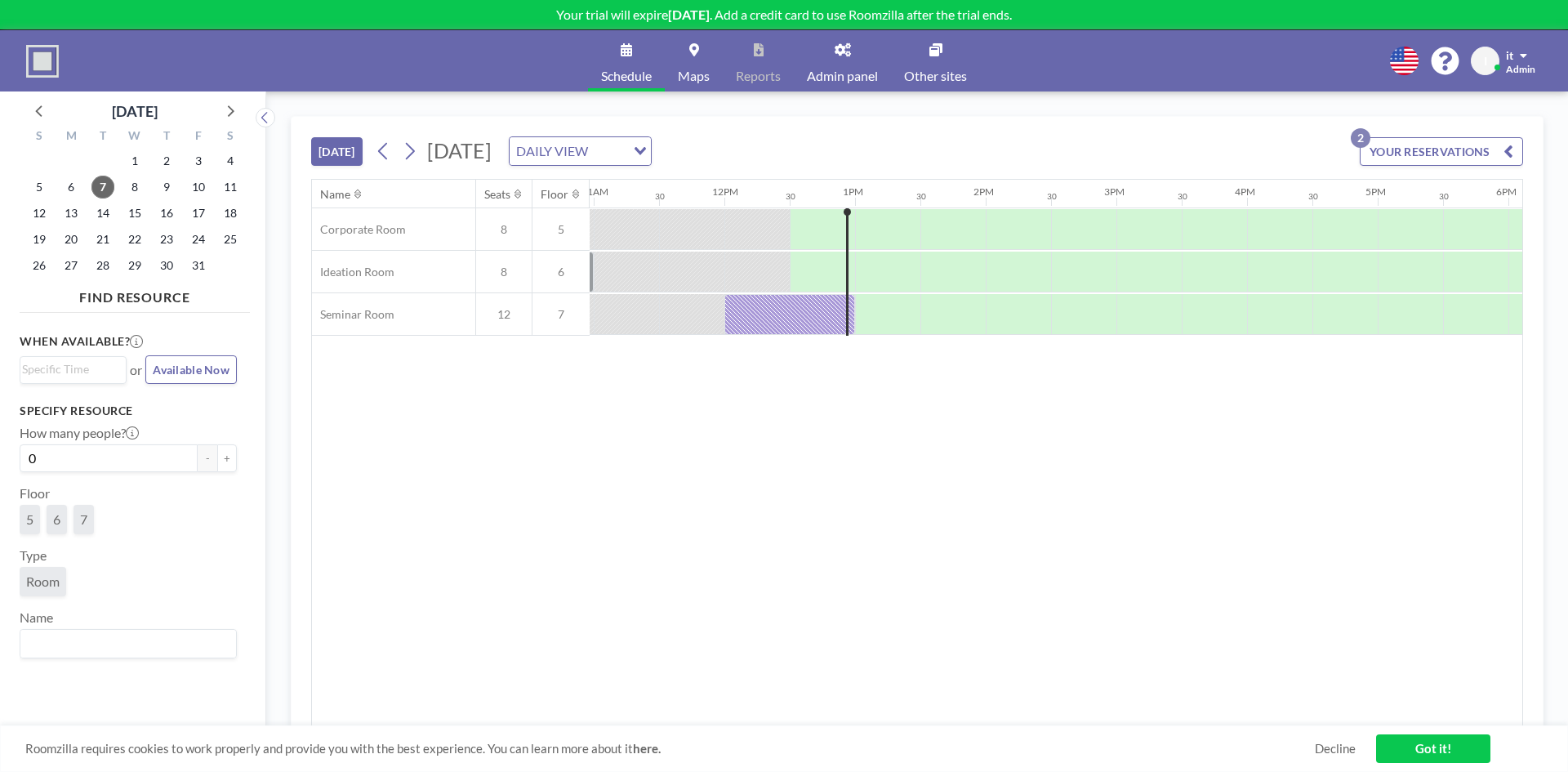
drag, startPoint x: 872, startPoint y: 429, endPoint x: 703, endPoint y: 433, distance: 169.0
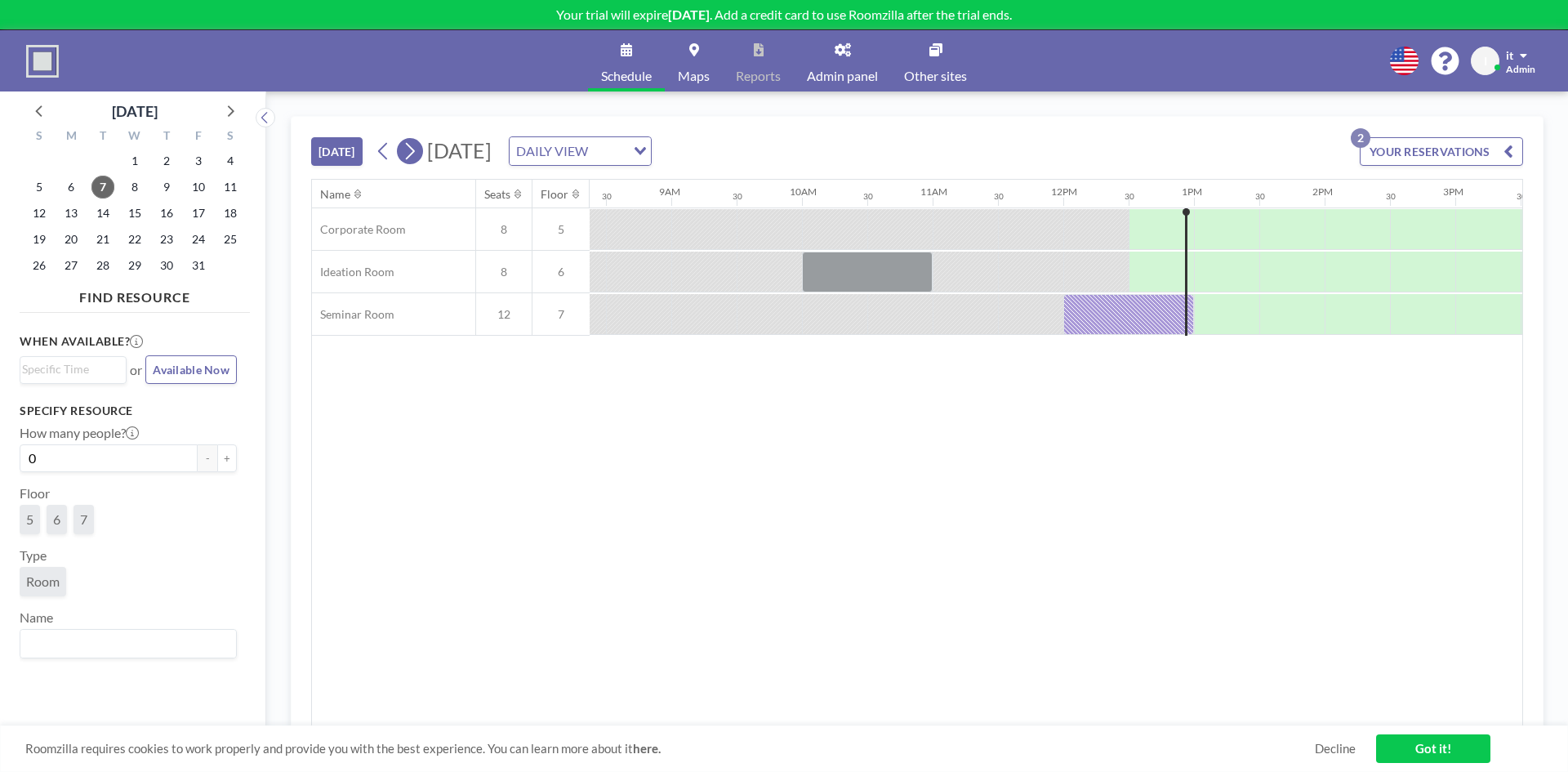
click at [413, 152] on icon at bounding box center [410, 151] width 15 height 25
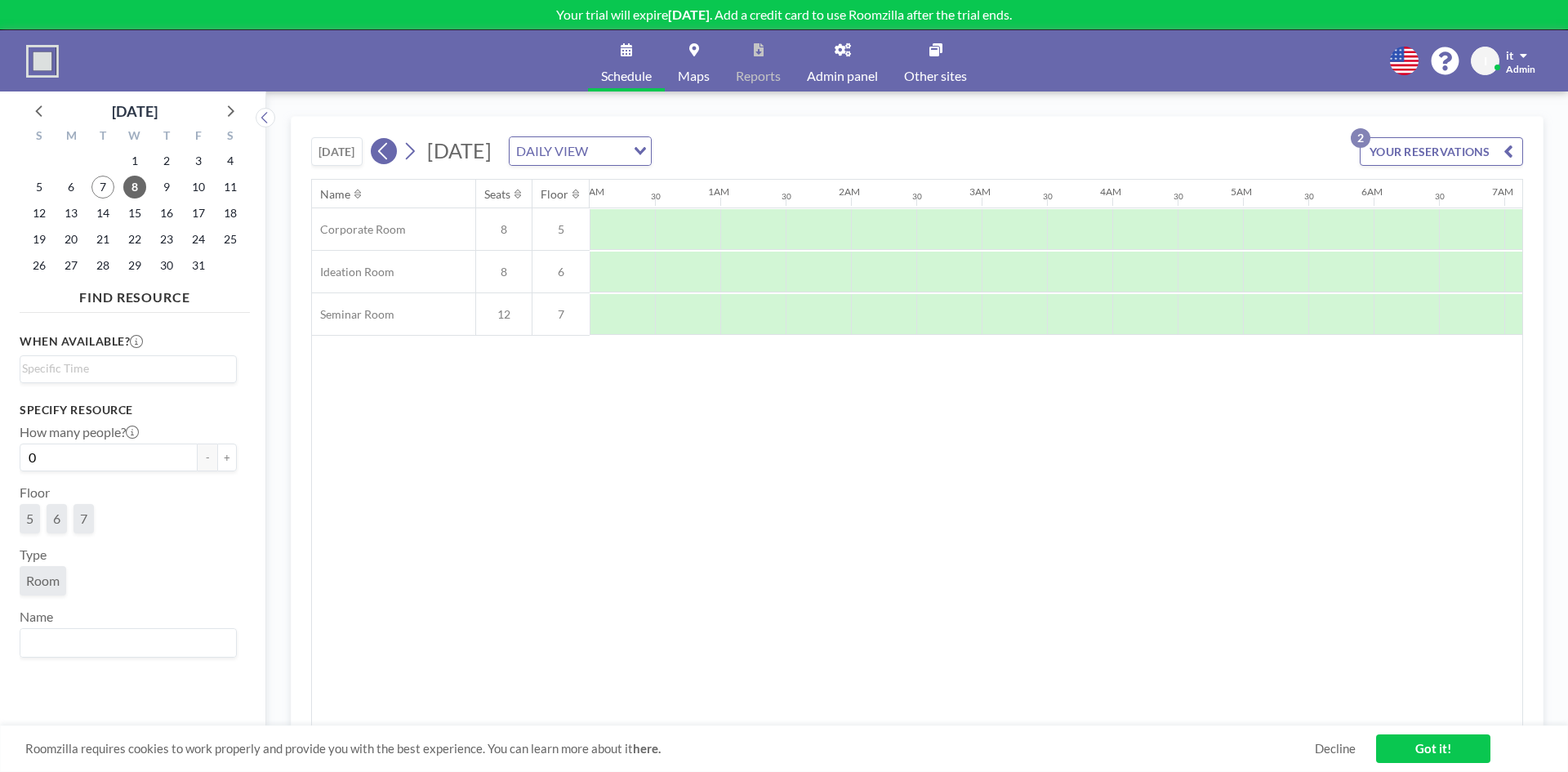
scroll to position [0, 380]
click at [381, 150] on icon at bounding box center [383, 151] width 15 height 25
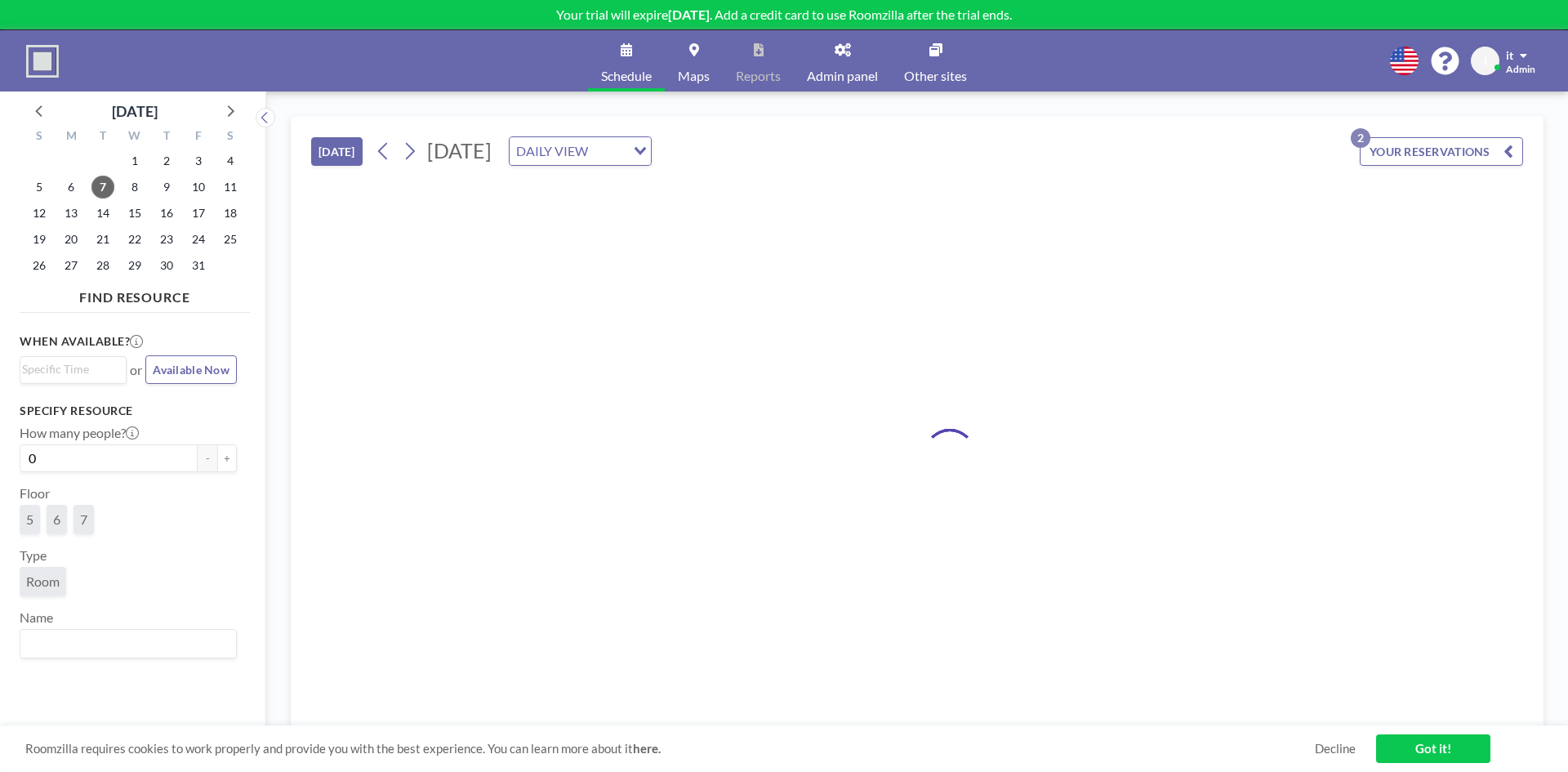
click at [338, 152] on button "[DATE]" at bounding box center [336, 151] width 51 height 28
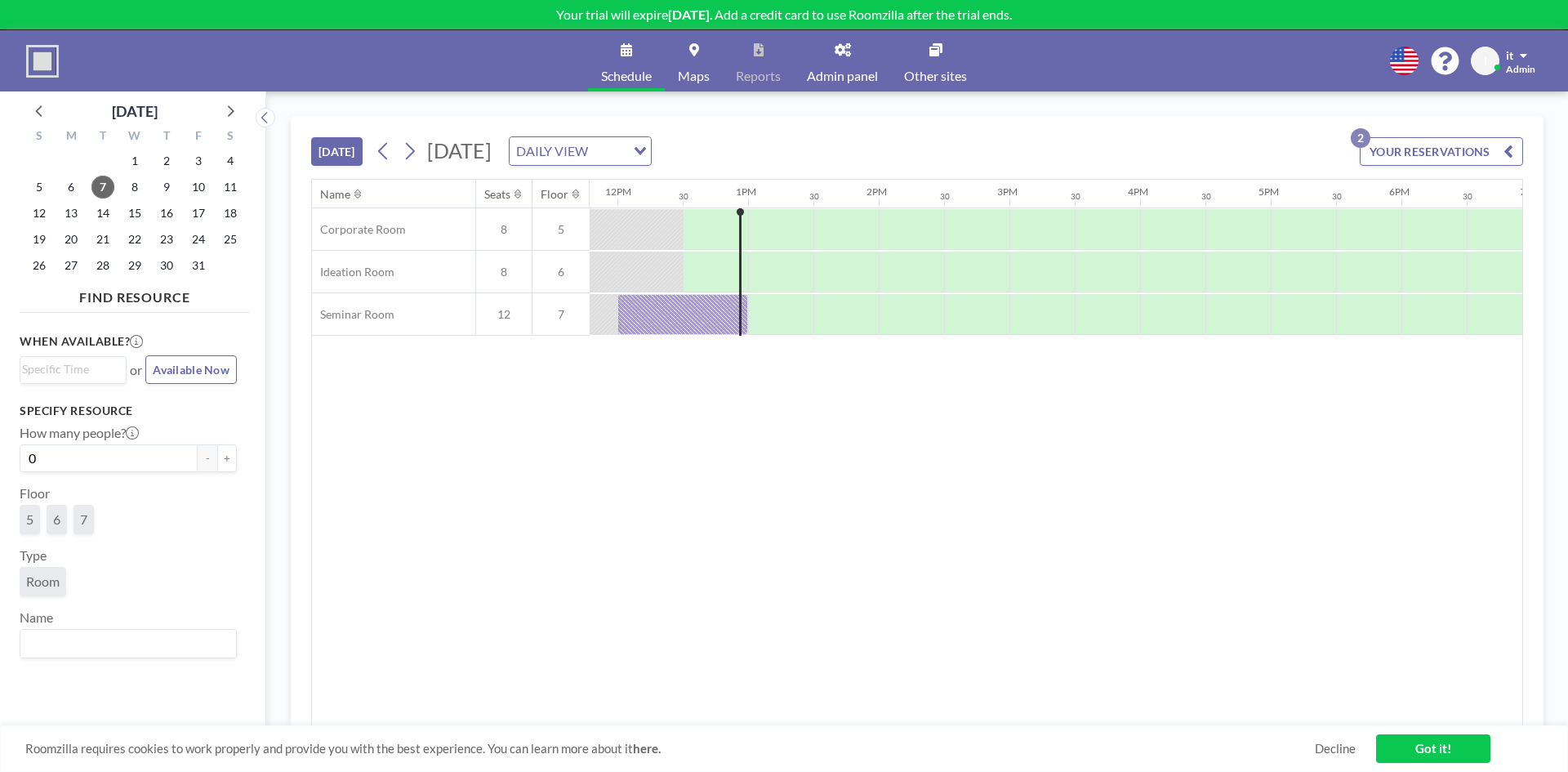
scroll to position [0, 1568]
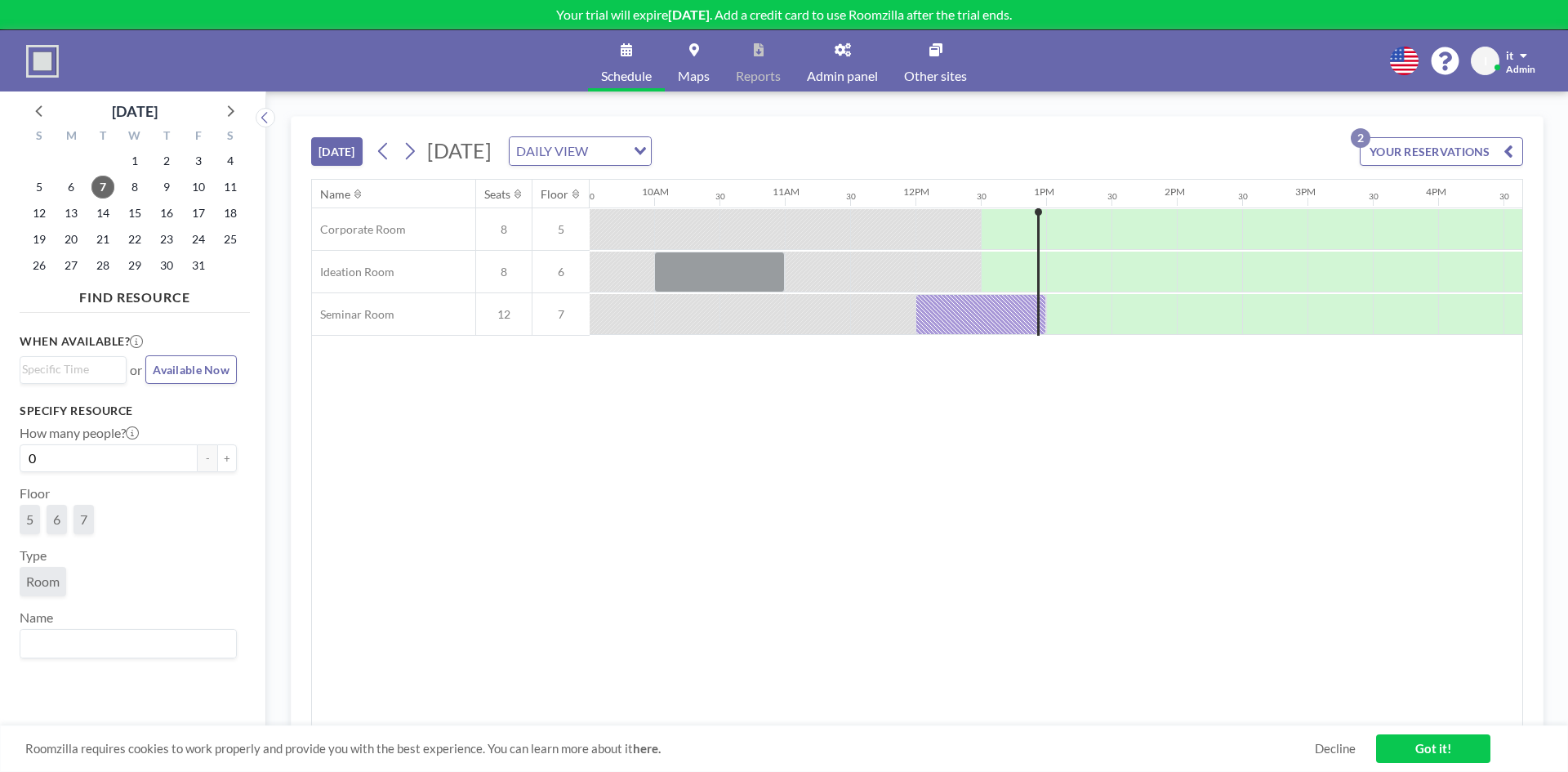
drag, startPoint x: 793, startPoint y: 379, endPoint x: 718, endPoint y: 383, distance: 75.1
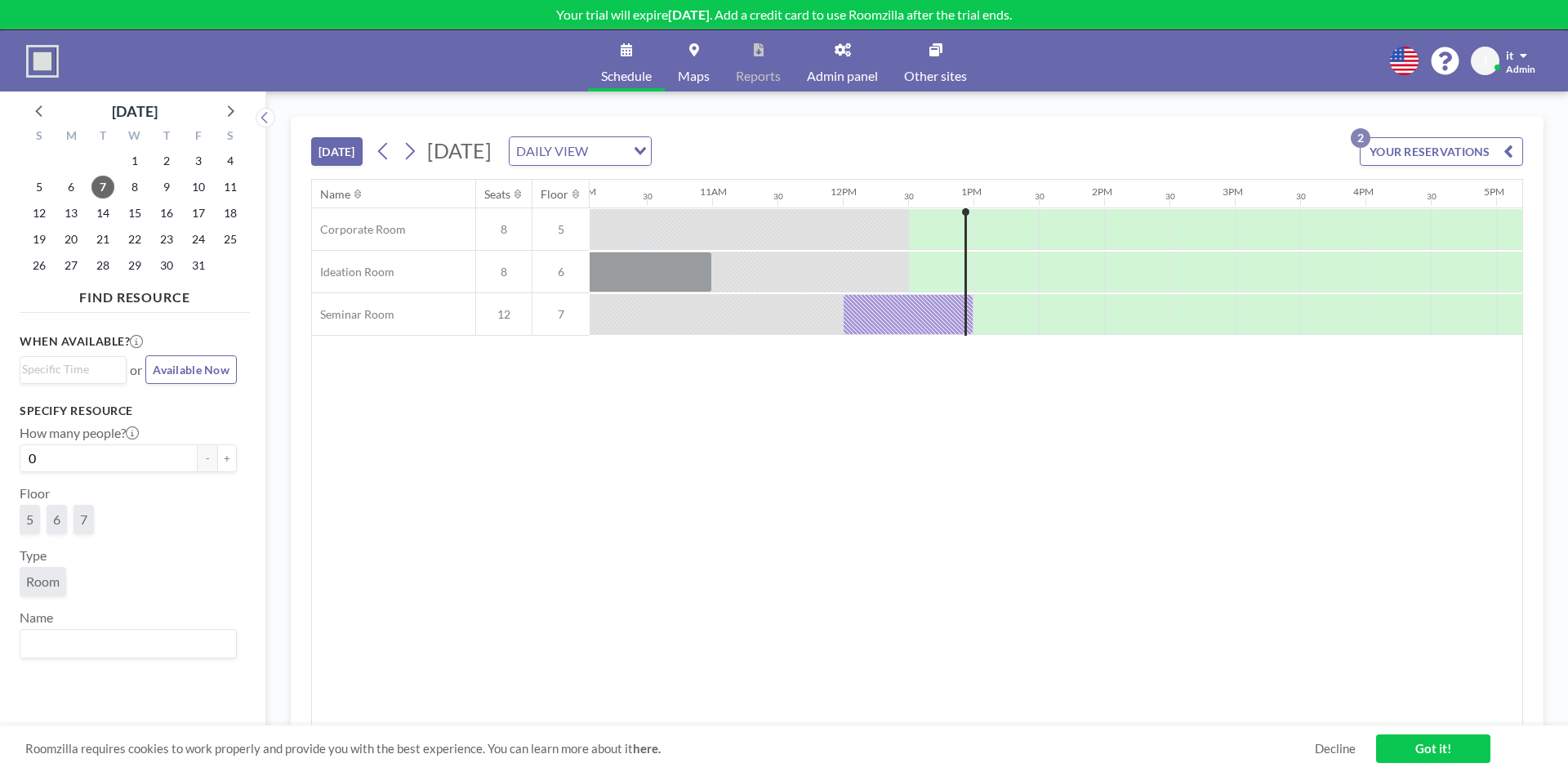
scroll to position [0, 1477]
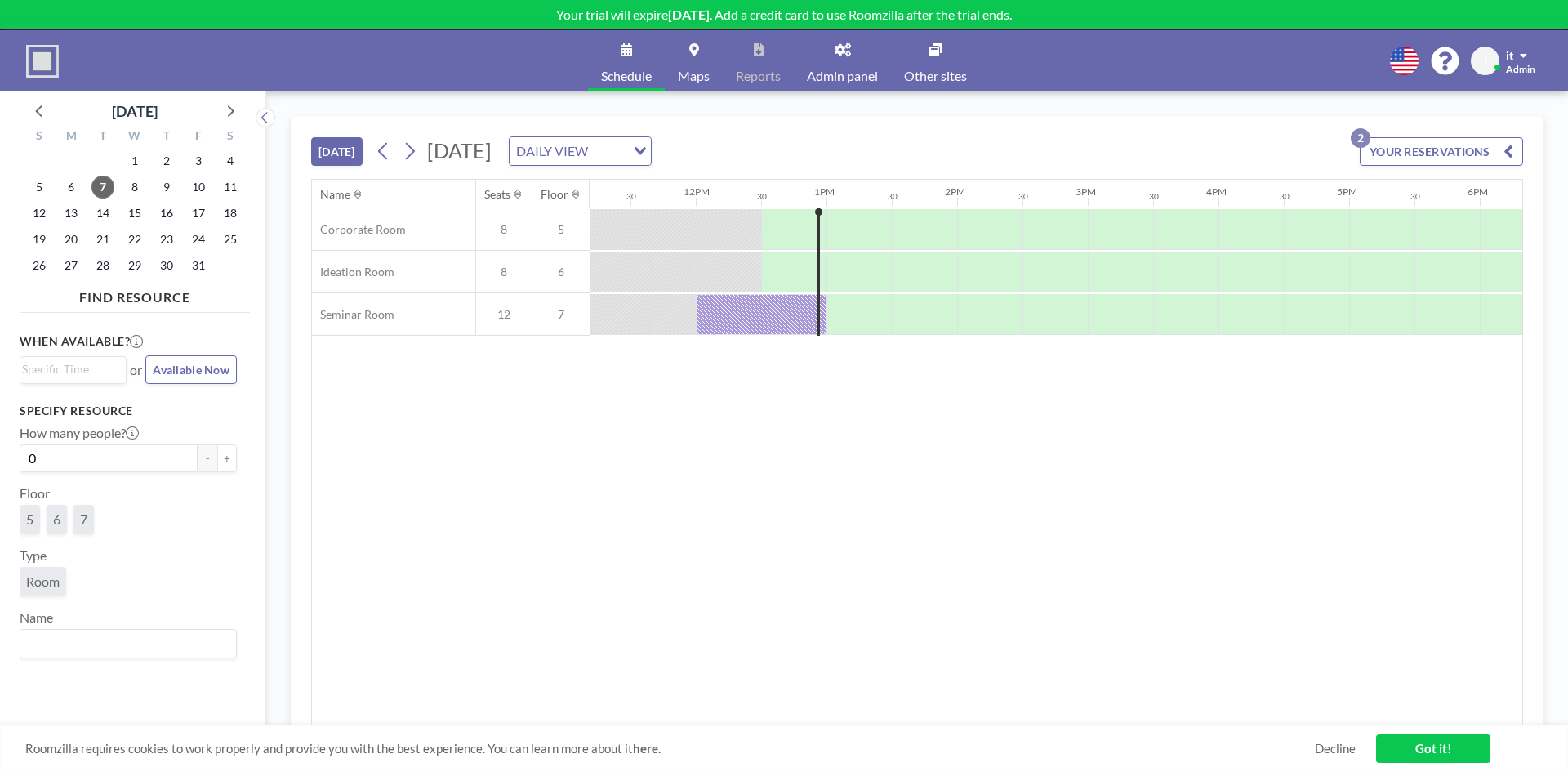
drag, startPoint x: 724, startPoint y: 383, endPoint x: 817, endPoint y: 383, distance: 93.0
click at [1506, 56] on div "I it Admin" at bounding box center [1507, 61] width 71 height 28
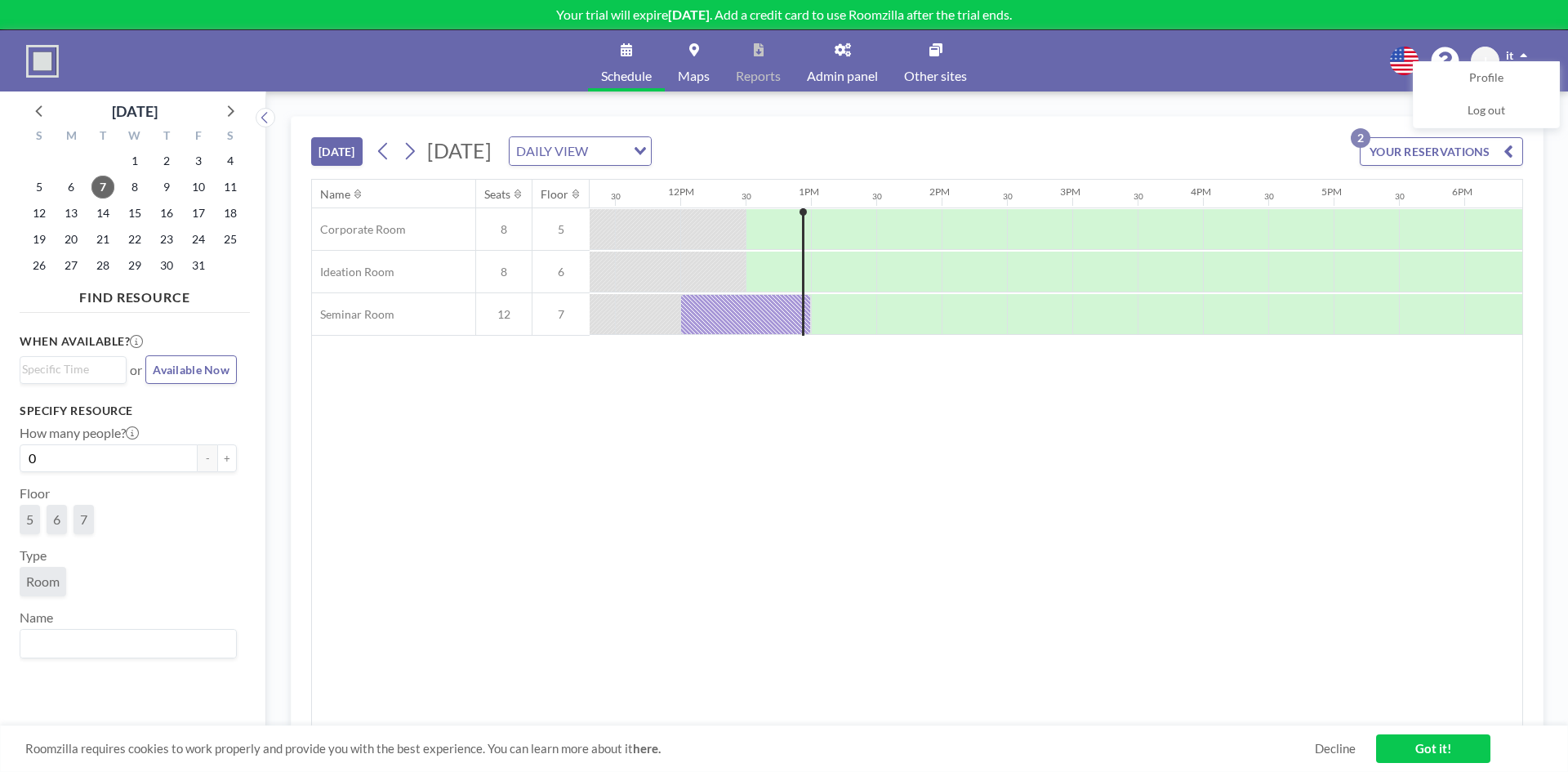
click at [840, 486] on div "Name Seats Floor 12AM 30 1AM 30 2AM 30 3AM 30 4AM 30 5AM 30 6AM 30 7AM 30 8AM 3…" at bounding box center [916, 453] width 1210 height 547
click at [867, 79] on span "Admin panel" at bounding box center [842, 75] width 71 height 13
